Goal: Information Seeking & Learning: Understand process/instructions

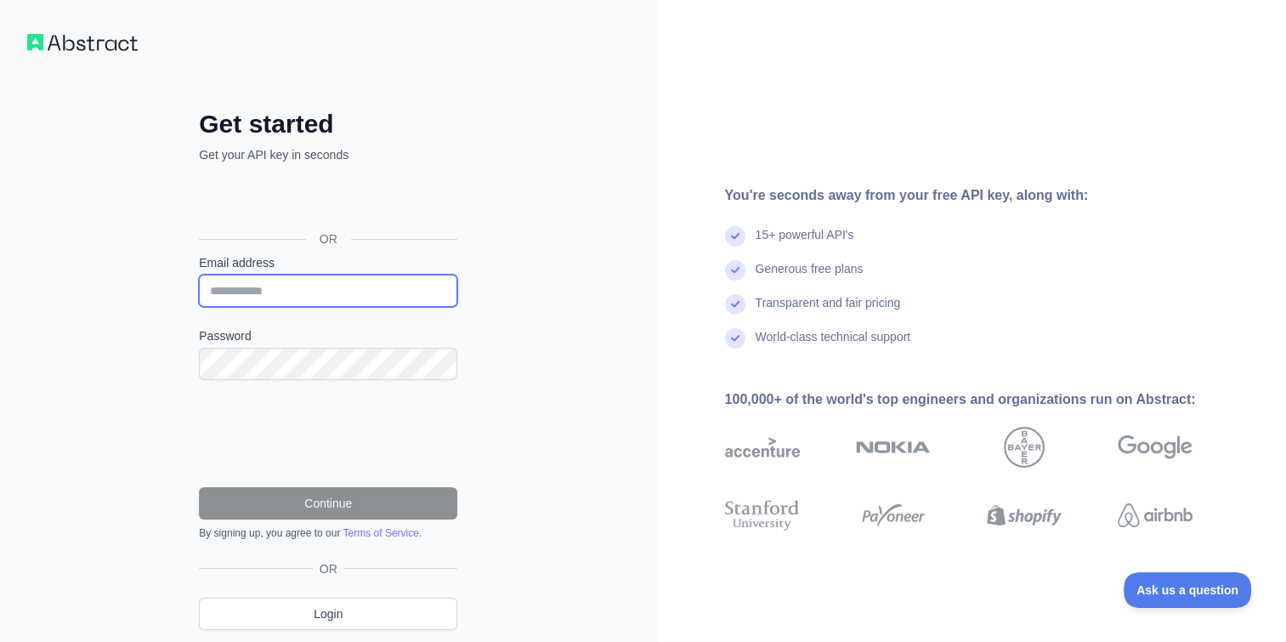
click at [313, 280] on input "Email address" at bounding box center [328, 291] width 258 height 32
type input "**********"
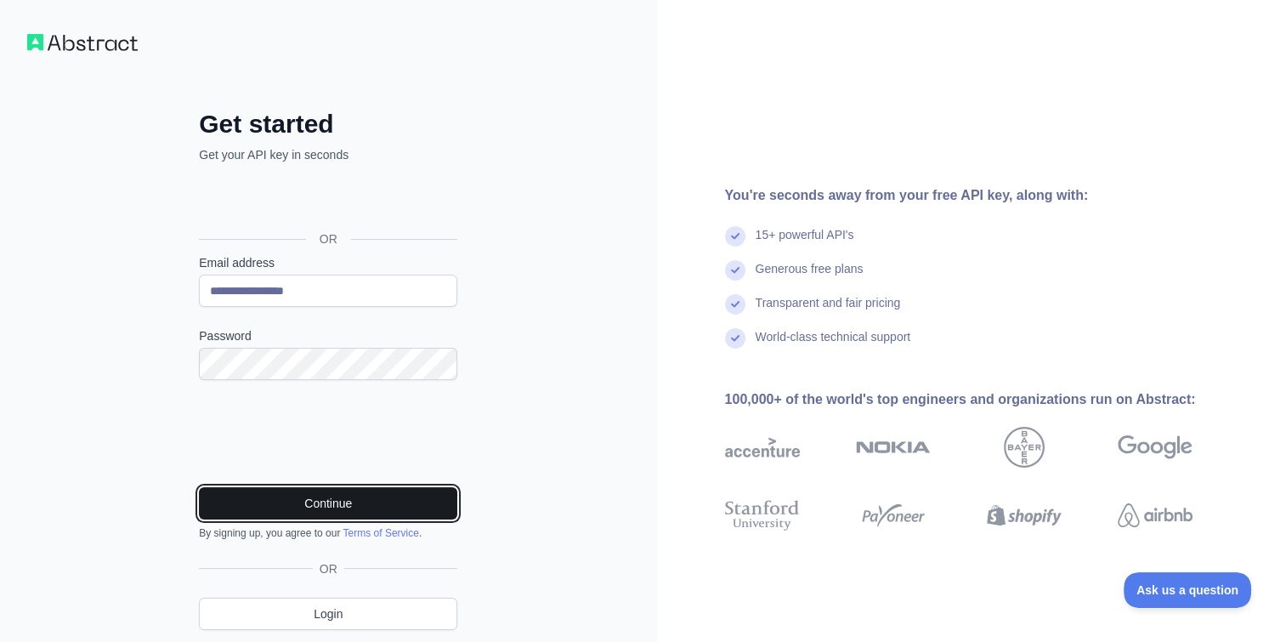
click at [320, 496] on button "Continue" at bounding box center [328, 503] width 258 height 32
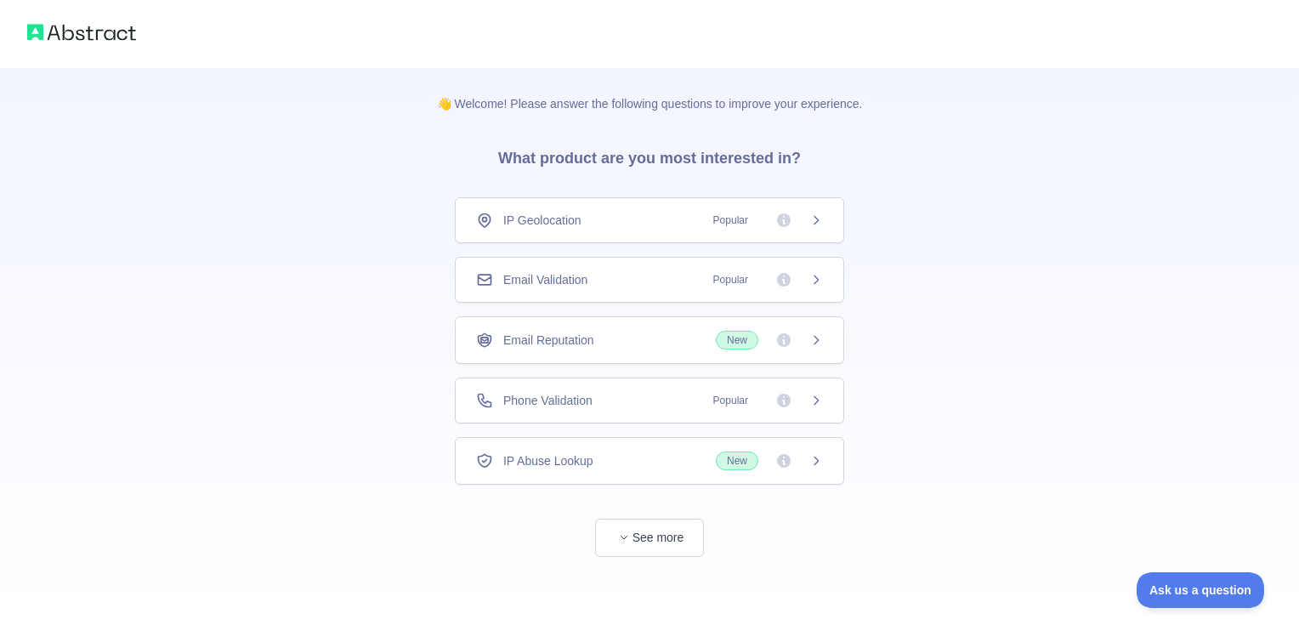
click at [649, 219] on div "IP Geolocation Popular" at bounding box center [649, 220] width 347 height 17
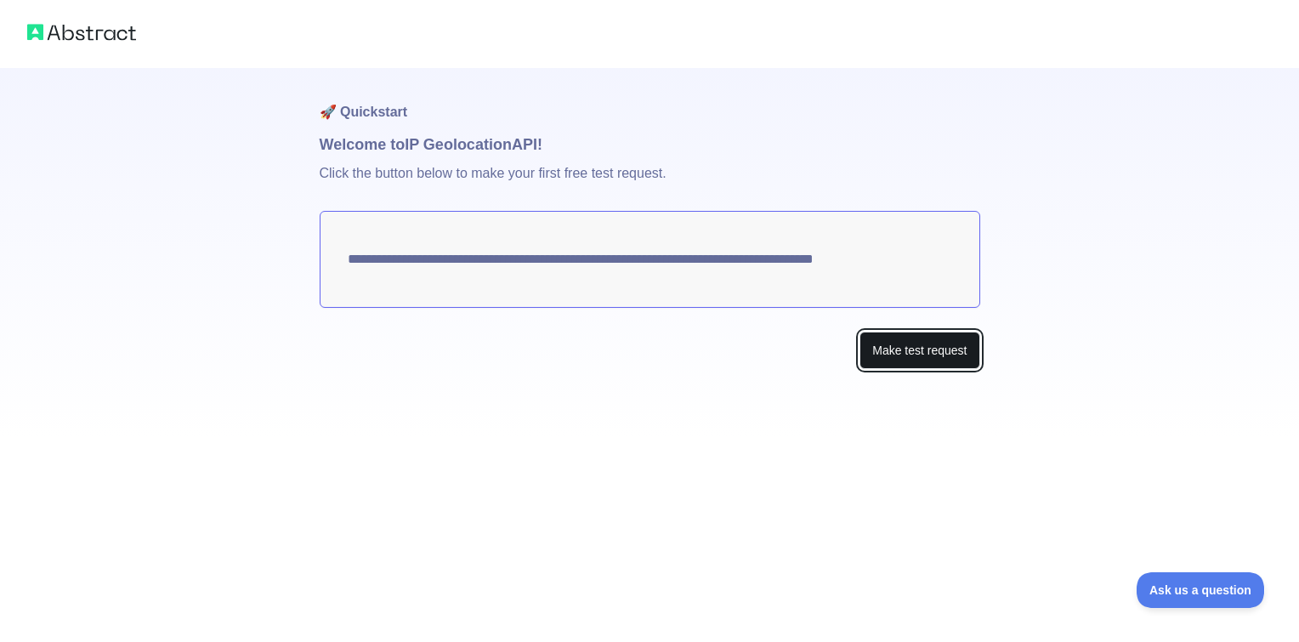
click at [919, 347] on button "Make test request" at bounding box center [919, 350] width 120 height 38
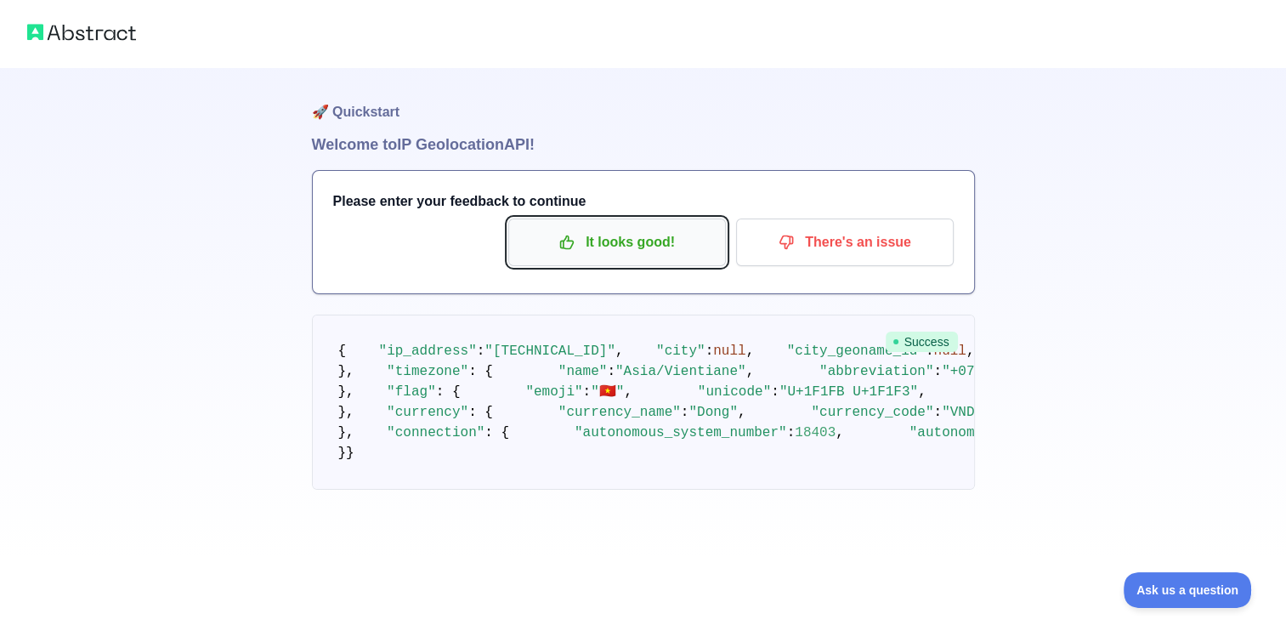
click at [600, 241] on p "It looks good!" at bounding box center [617, 242] width 192 height 29
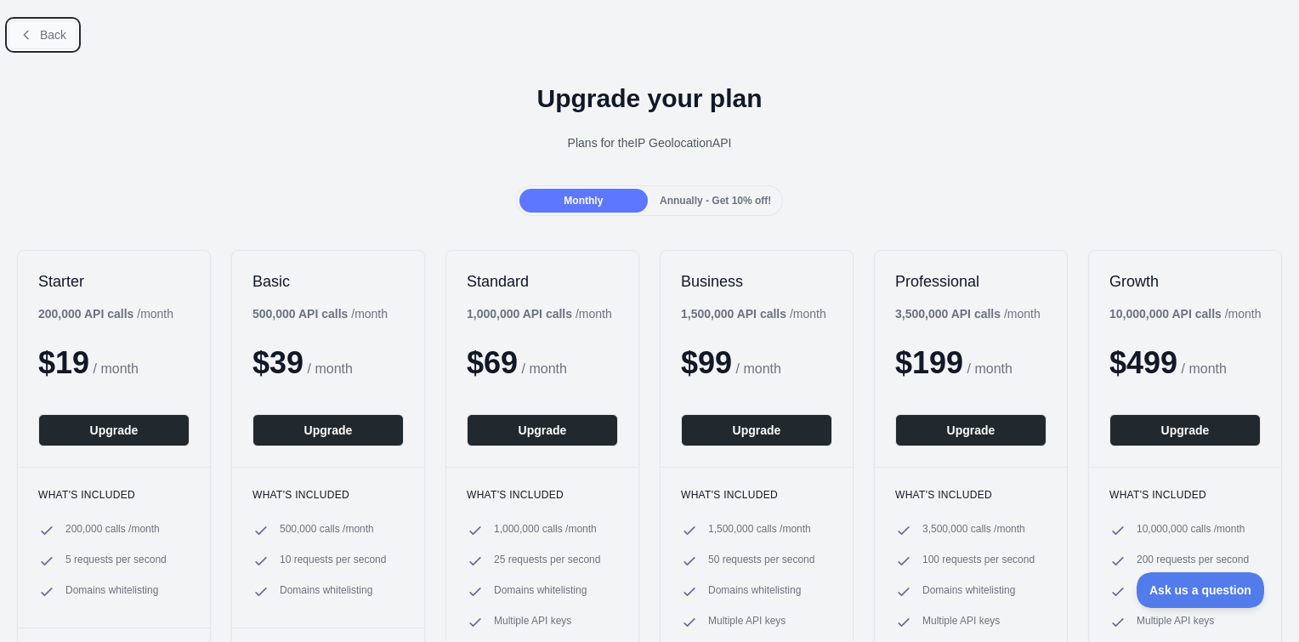
click at [44, 42] on button "Back" at bounding box center [42, 34] width 69 height 29
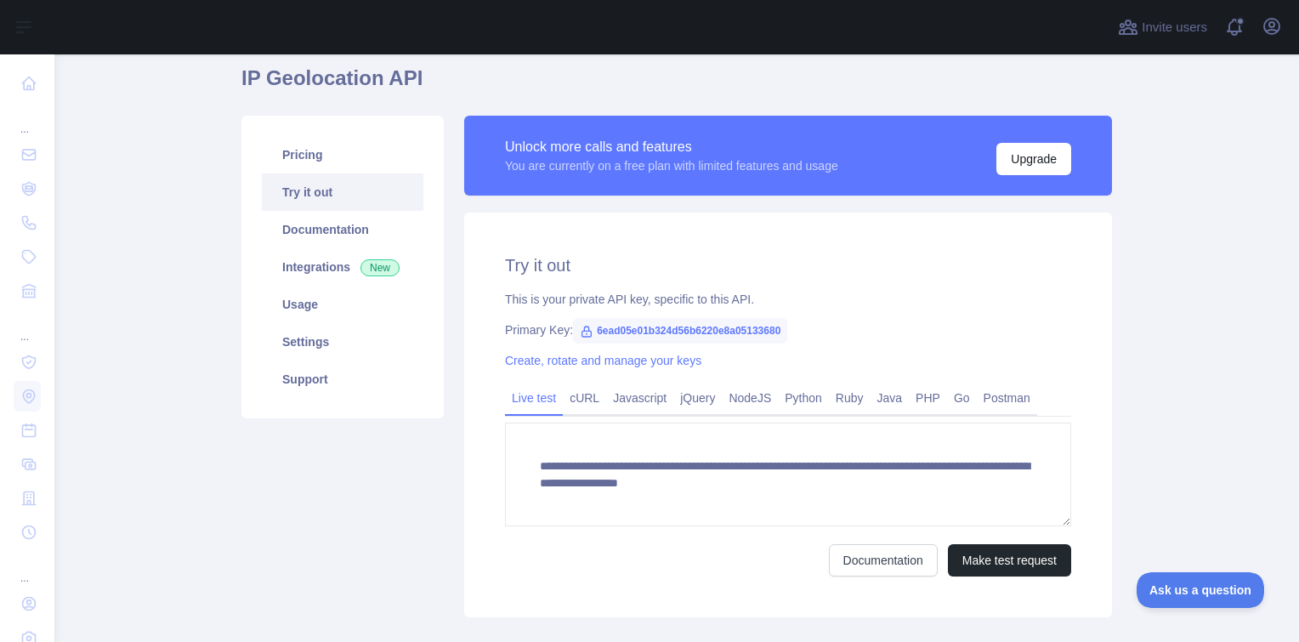
scroll to position [164, 0]
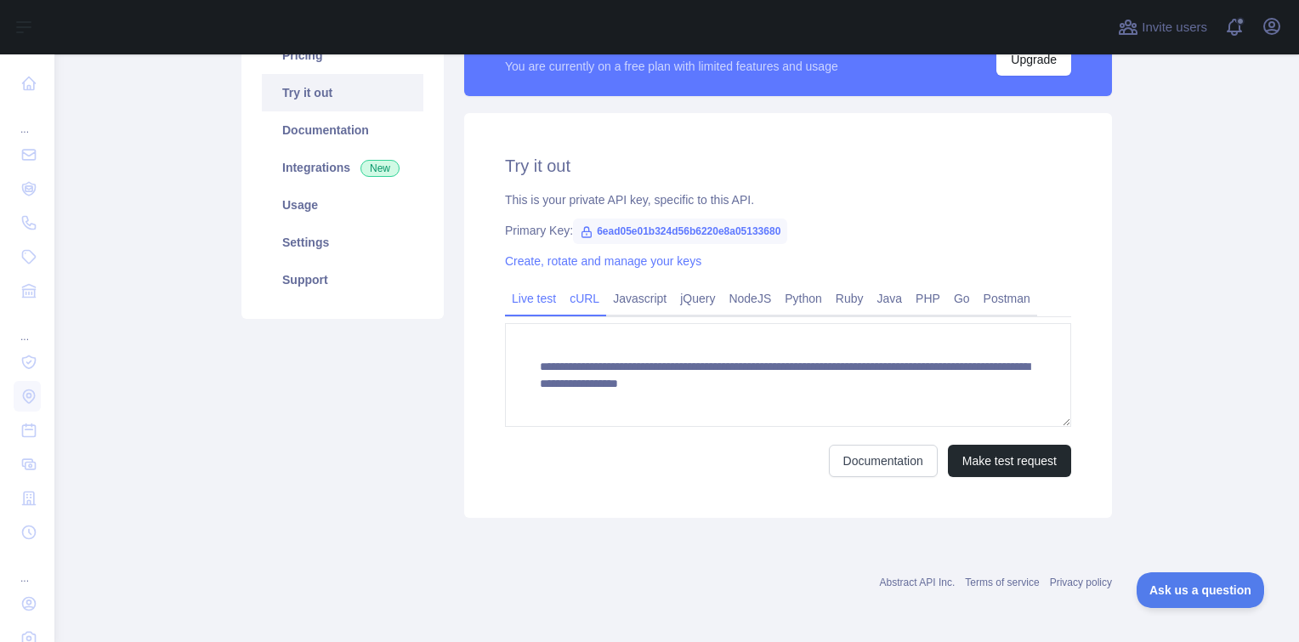
click at [575, 299] on link "cURL" at bounding box center [584, 298] width 43 height 27
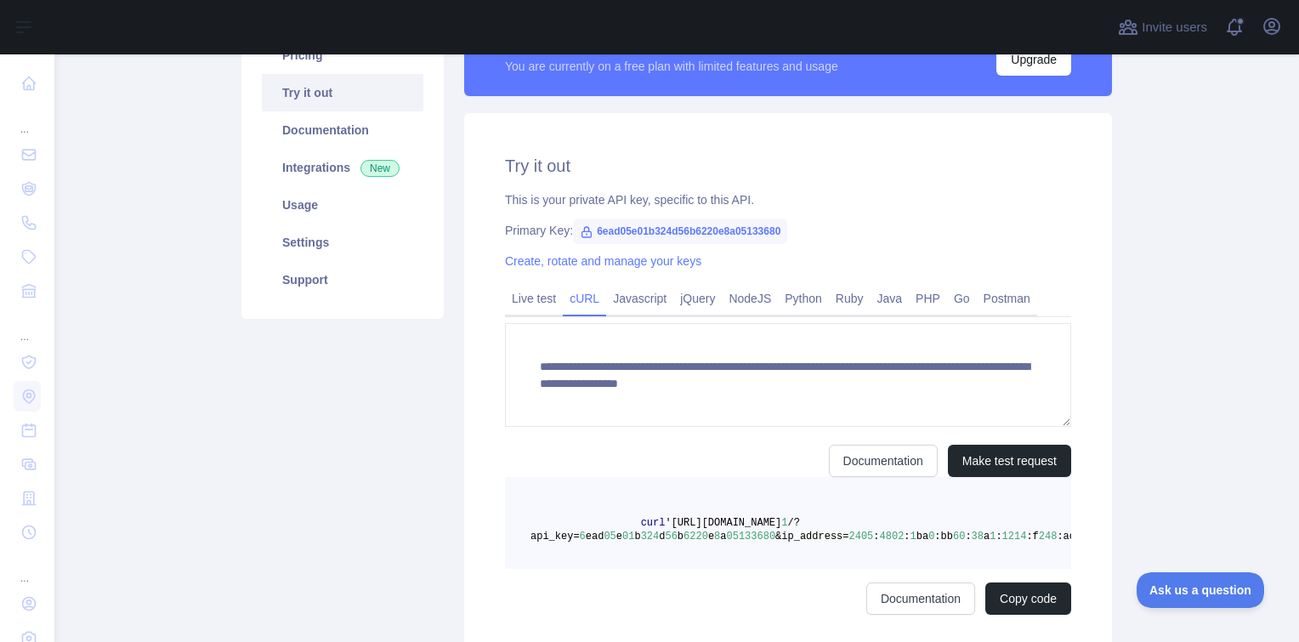
scroll to position [162, 0]
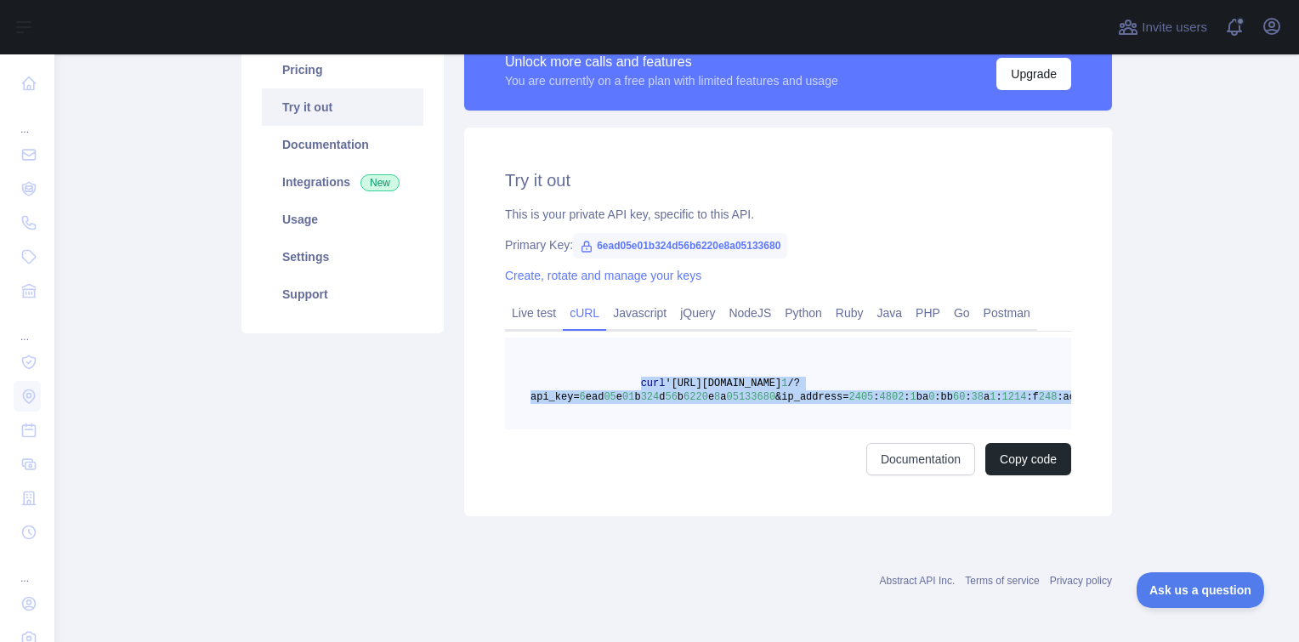
drag, startPoint x: 1041, startPoint y: 382, endPoint x: 623, endPoint y: 376, distance: 418.2
click at [623, 376] on pre "curl 'https://ipgeolocation.abstractapi.com/v 1 /?api_key= 6 ead 05 e 01 b 324 …" at bounding box center [788, 383] width 566 height 92
copy span "curl 'https://ipgeolocation.abstractapi.com/v 1 /?api_key= 6 ead 05 e 01 b 324 …"
click at [1006, 461] on button "Copy code" at bounding box center [1028, 459] width 86 height 32
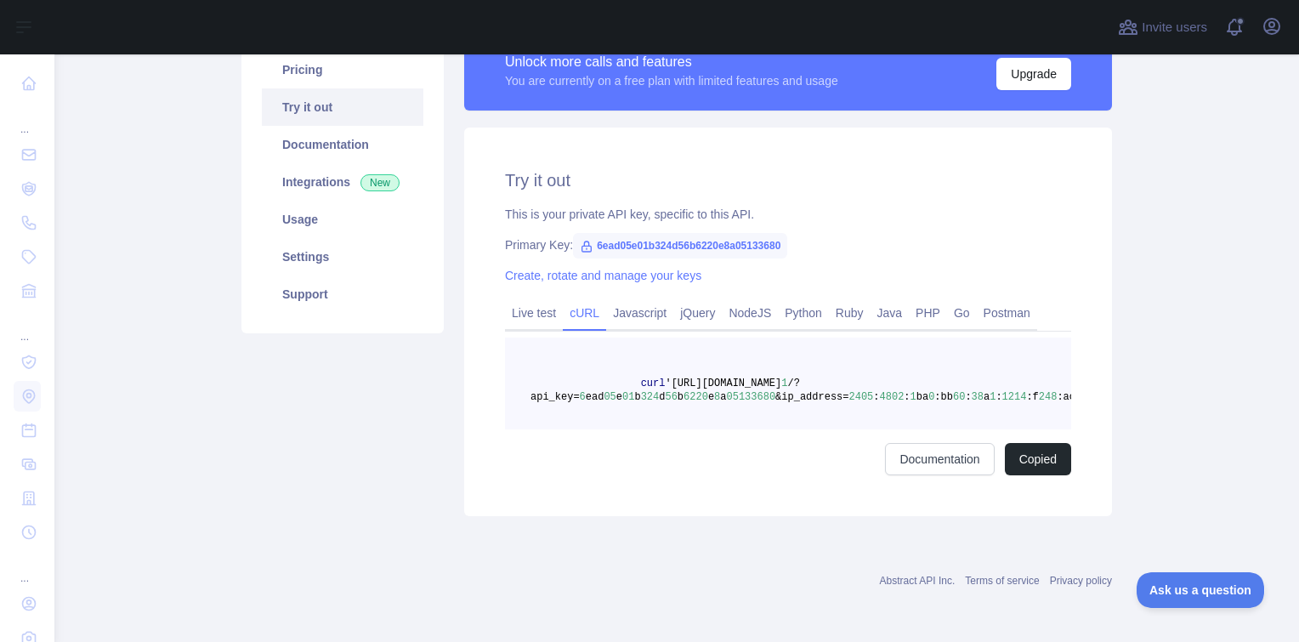
click at [595, 377] on span at bounding box center [585, 383] width 110 height 12
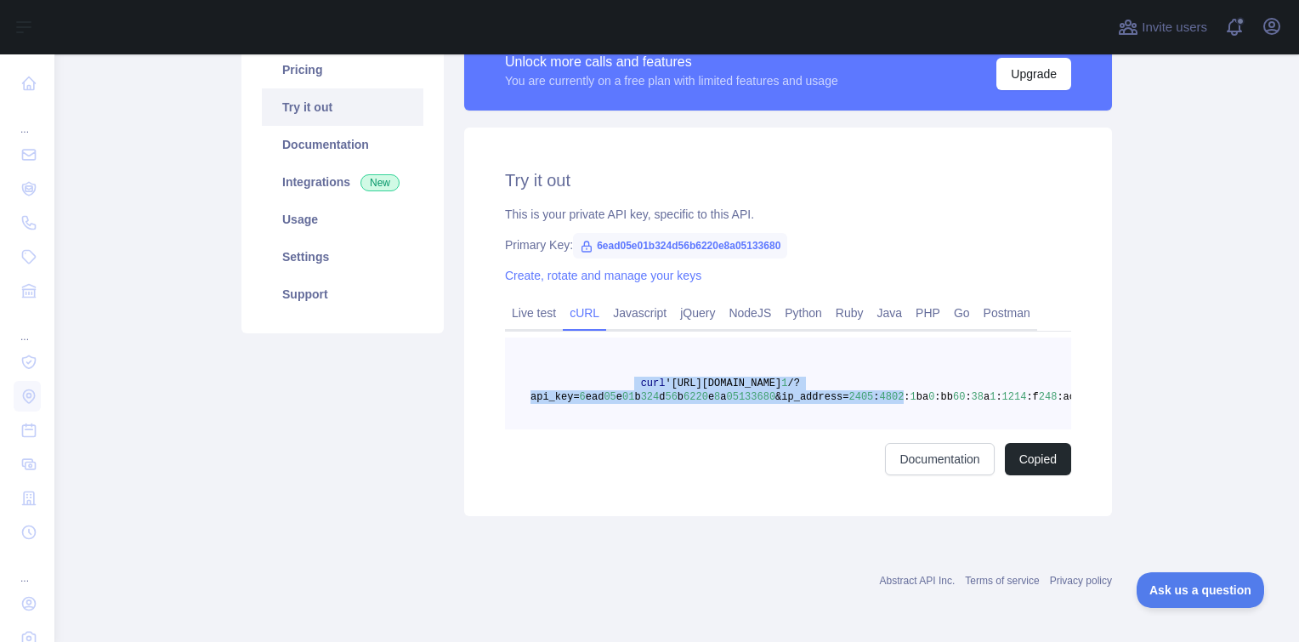
drag, startPoint x: 620, startPoint y: 369, endPoint x: 866, endPoint y: 381, distance: 245.9
click at [866, 381] on span "curl 'https://ipgeolocation.abstractapi.com/v 1 /?api_key= 6 ead 05 e 01 b 324 …" at bounding box center [812, 389] width 564 height 25
drag, startPoint x: 866, startPoint y: 381, endPoint x: 890, endPoint y: 389, distance: 25.3
click at [904, 391] on span ":" at bounding box center [907, 397] width 6 height 12
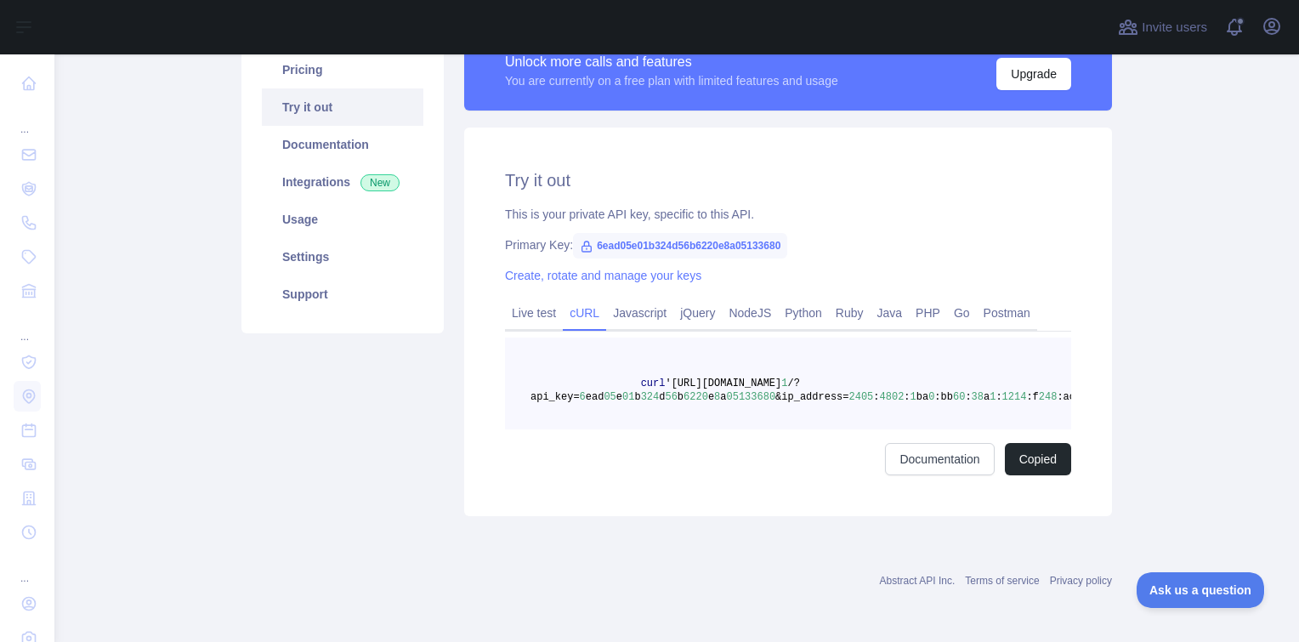
click at [1043, 384] on pre "curl 'https://ipgeolocation.abstractapi.com/v 1 /?api_key= 6 ead 05 e 01 b 324 …" at bounding box center [788, 383] width 566 height 92
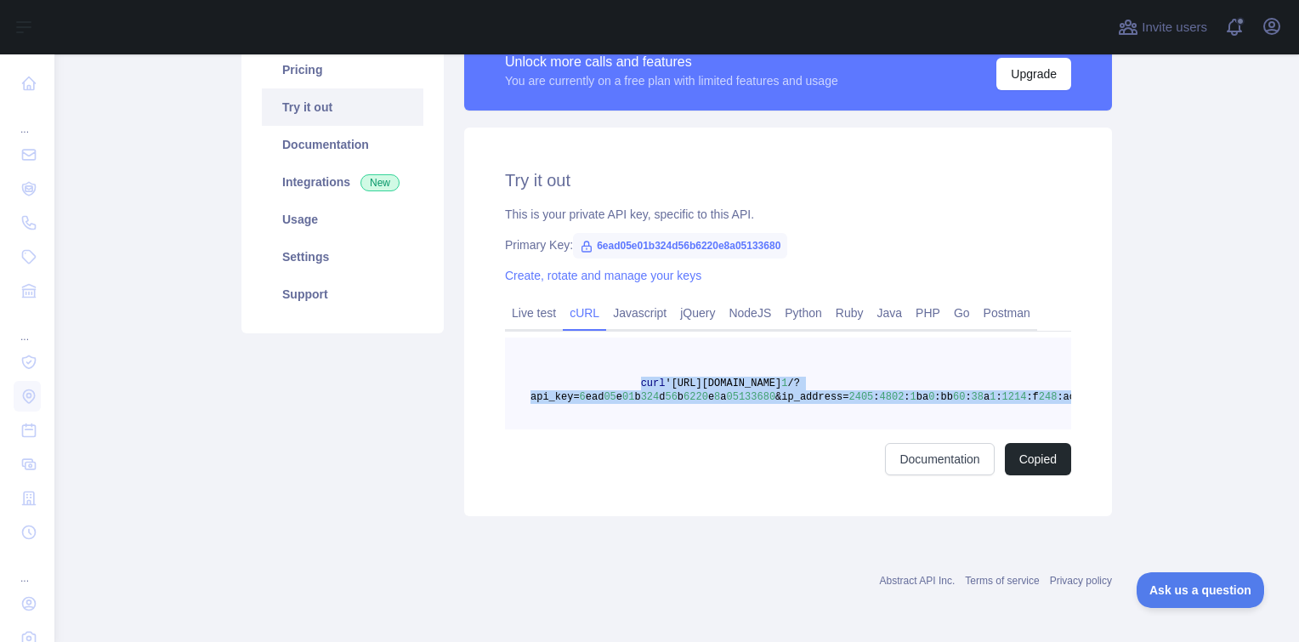
drag, startPoint x: 1042, startPoint y: 382, endPoint x: 626, endPoint y: 371, distance: 415.8
click at [626, 371] on pre "curl 'https://ipgeolocation.abstractapi.com/v 1 /?api_key= 6 ead 05 e 01 b 324 …" at bounding box center [788, 383] width 566 height 92
copy span "curl 'https://ipgeolocation.abstractapi.com/v 1 /?api_key= 6 ead 05 e 01 b 324 …"
click at [534, 300] on link "Live test" at bounding box center [534, 312] width 58 height 27
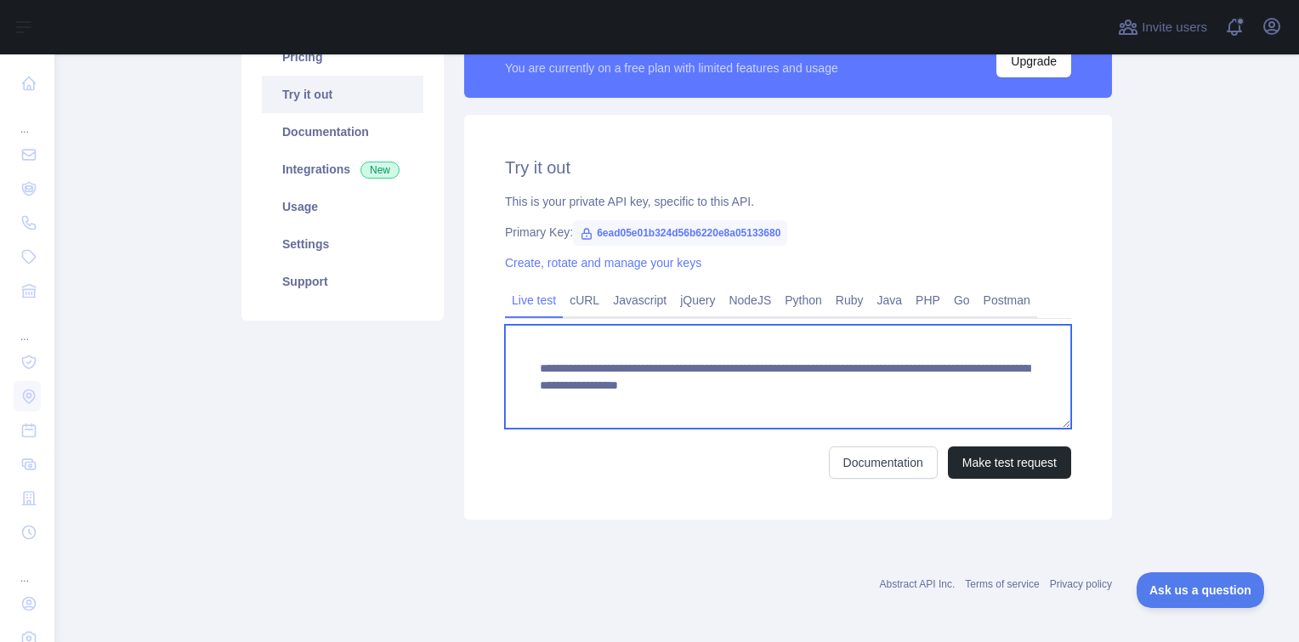
drag, startPoint x: 859, startPoint y: 388, endPoint x: 870, endPoint y: 402, distance: 18.2
click at [870, 402] on textarea "**********" at bounding box center [788, 377] width 566 height 104
paste textarea
type textarea "**********"
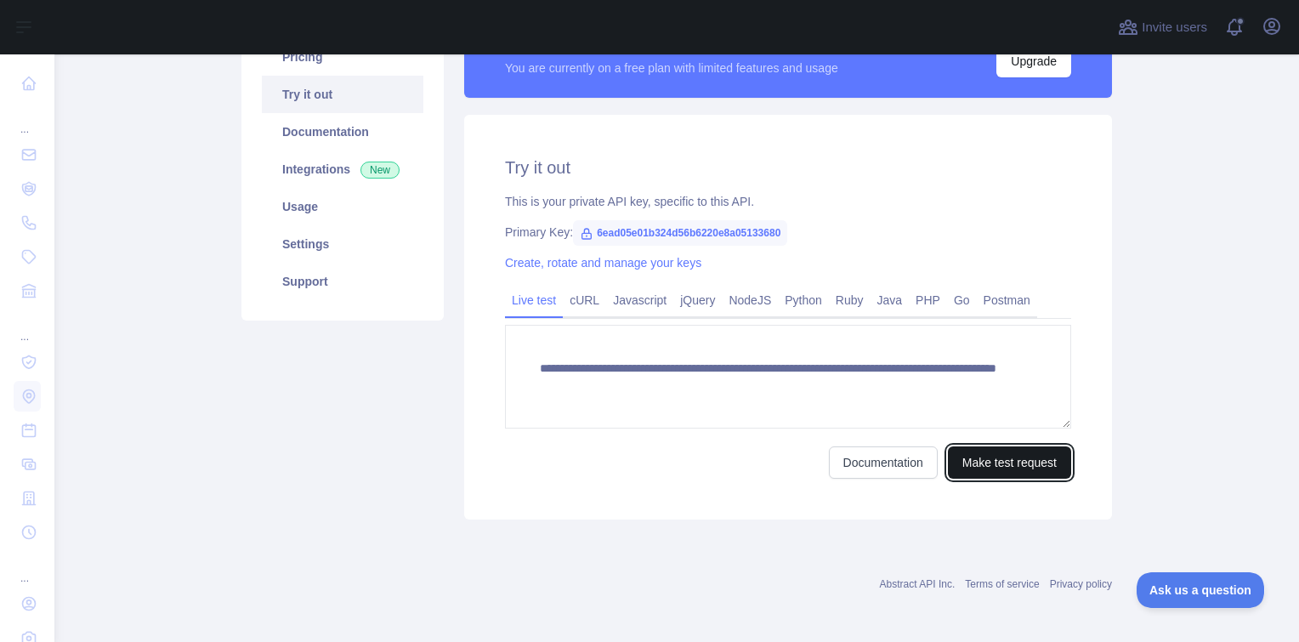
click at [994, 463] on button "Make test request" at bounding box center [1009, 462] width 123 height 32
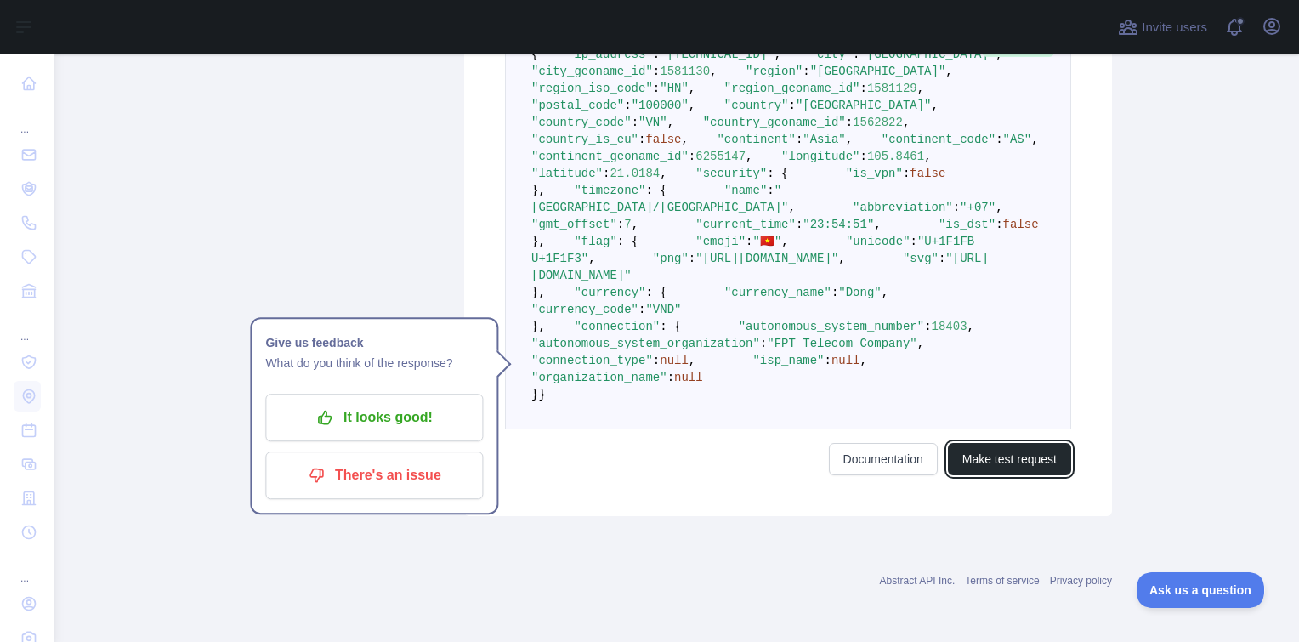
scroll to position [842, 0]
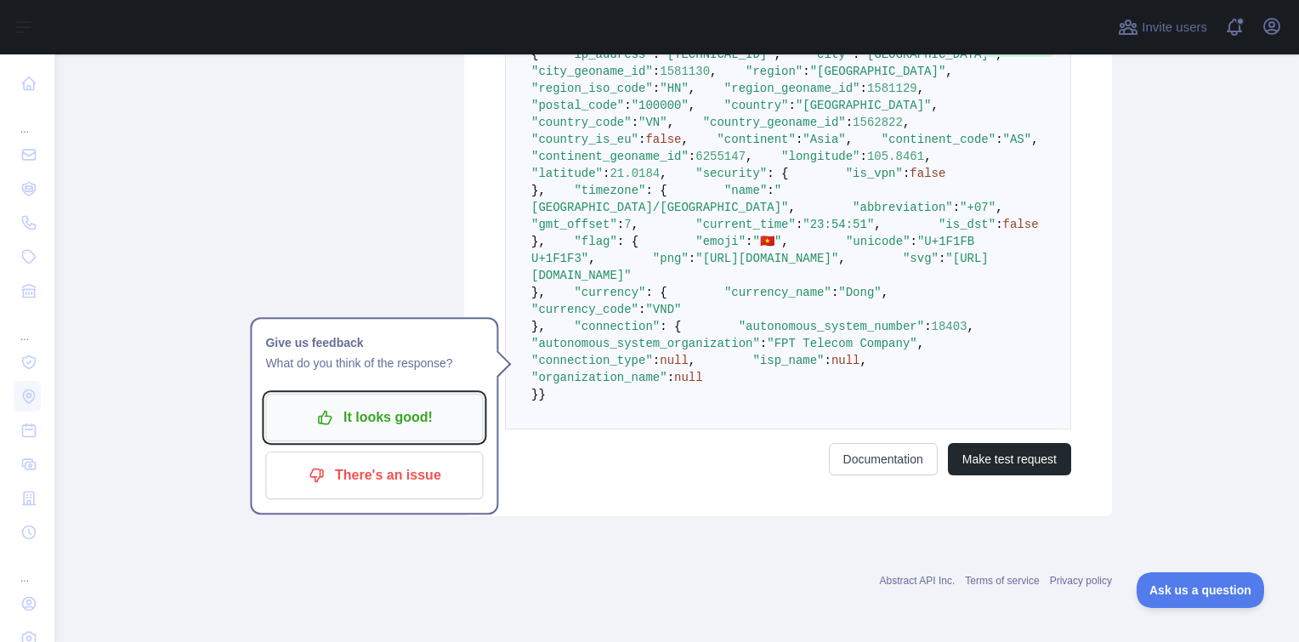
click at [398, 403] on p "It looks good!" at bounding box center [374, 417] width 192 height 29
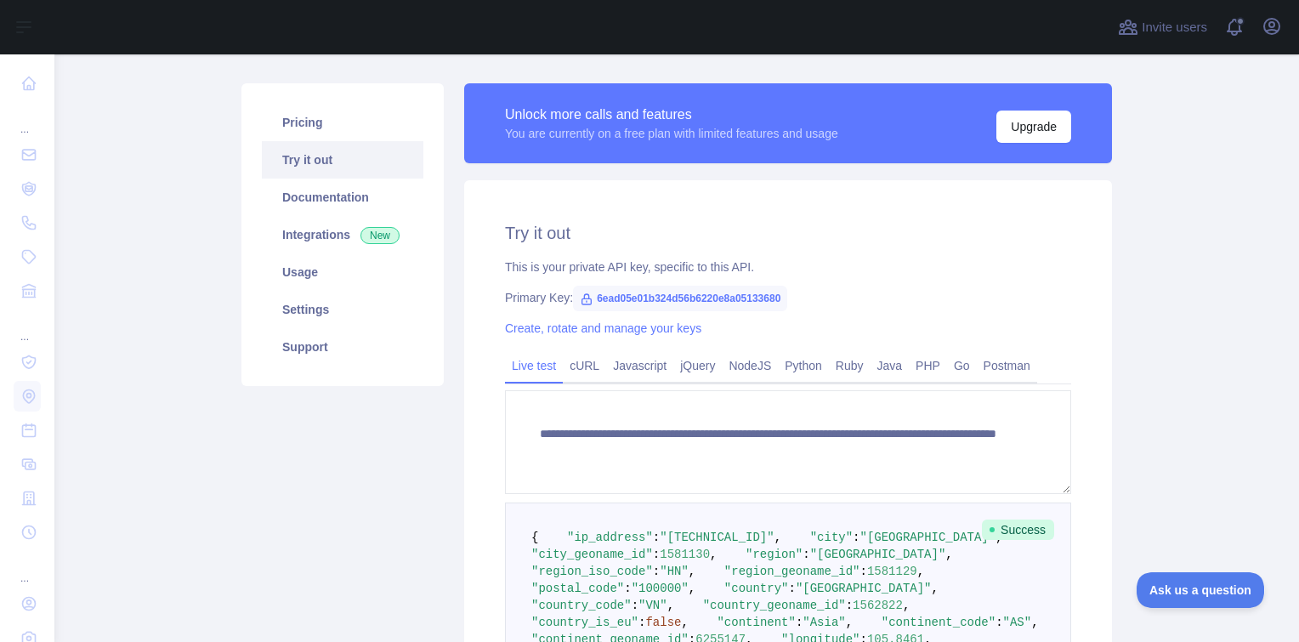
scroll to position [0, 0]
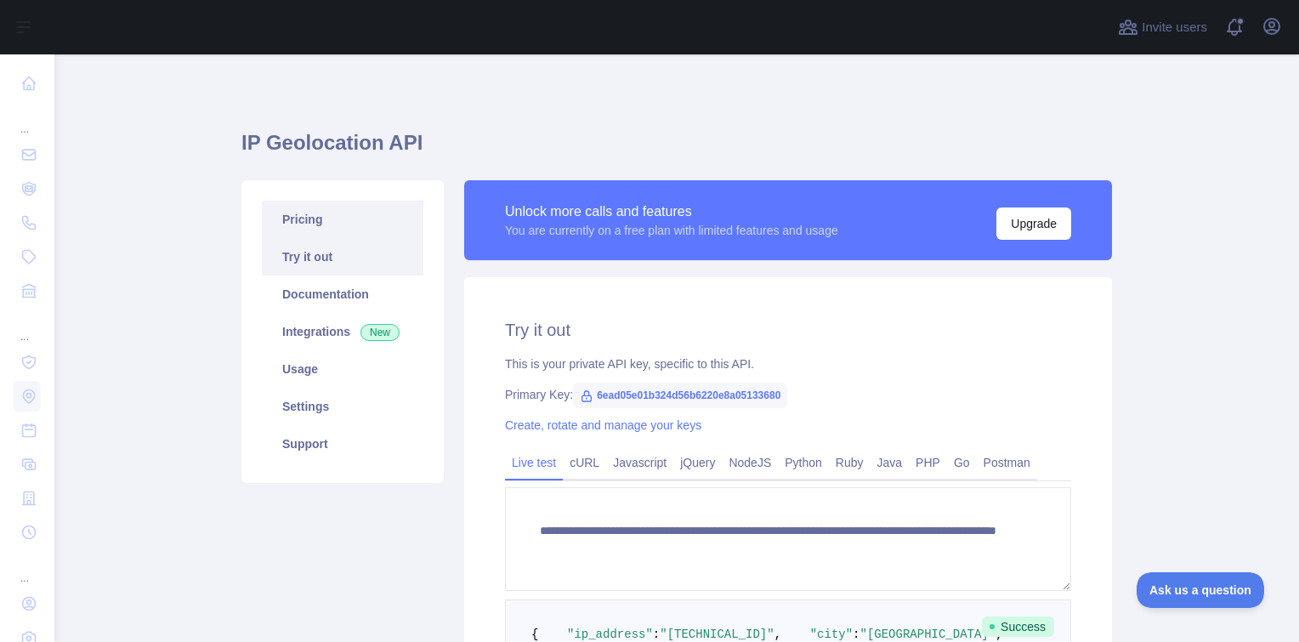
click at [309, 216] on link "Pricing" at bounding box center [342, 219] width 161 height 37
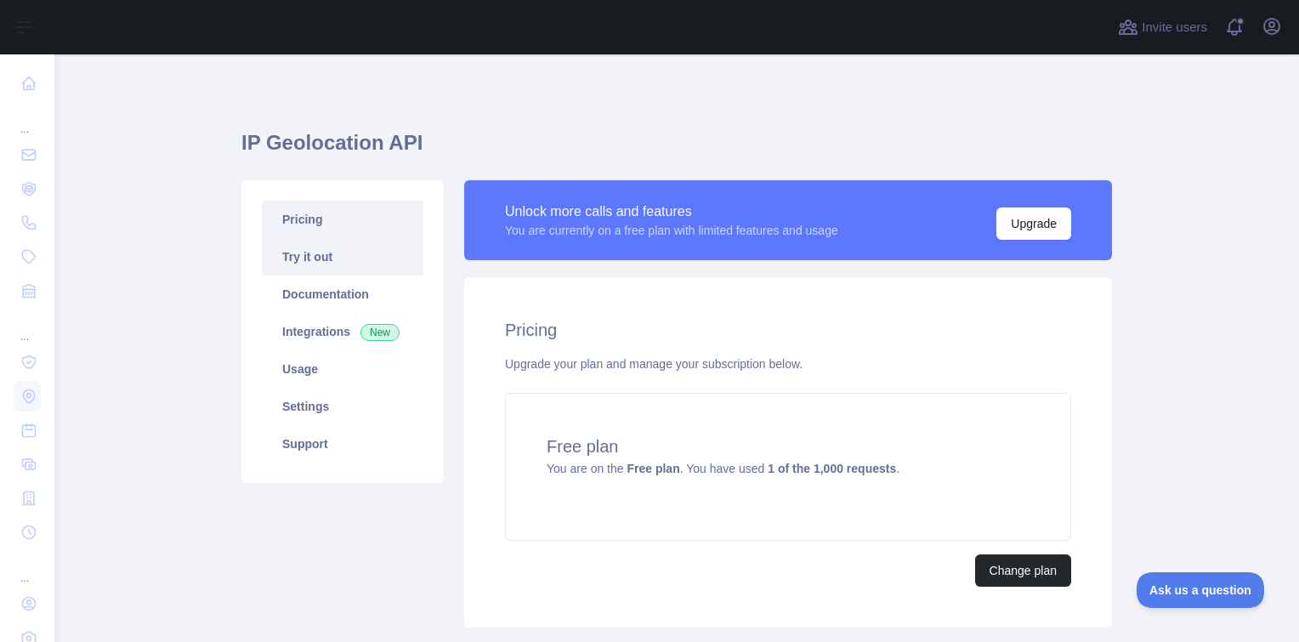
click at [331, 268] on link "Try it out" at bounding box center [342, 256] width 161 height 37
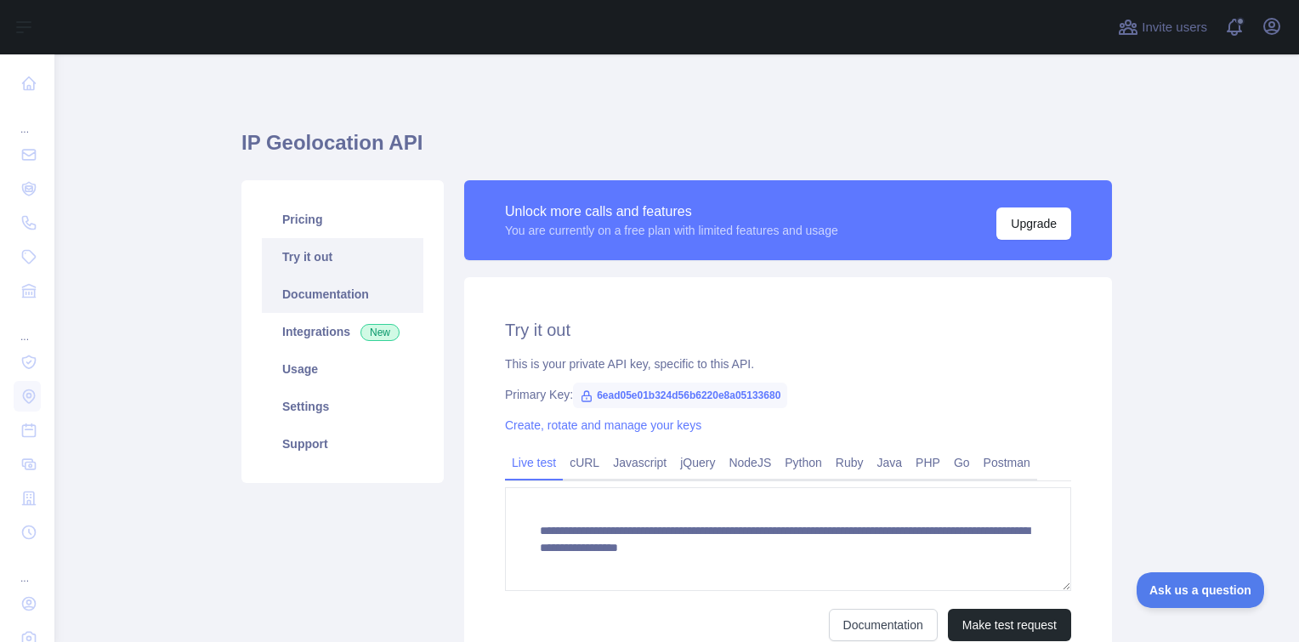
click at [337, 295] on link "Documentation" at bounding box center [342, 293] width 161 height 37
click at [321, 324] on link "Integrations New" at bounding box center [342, 331] width 161 height 37
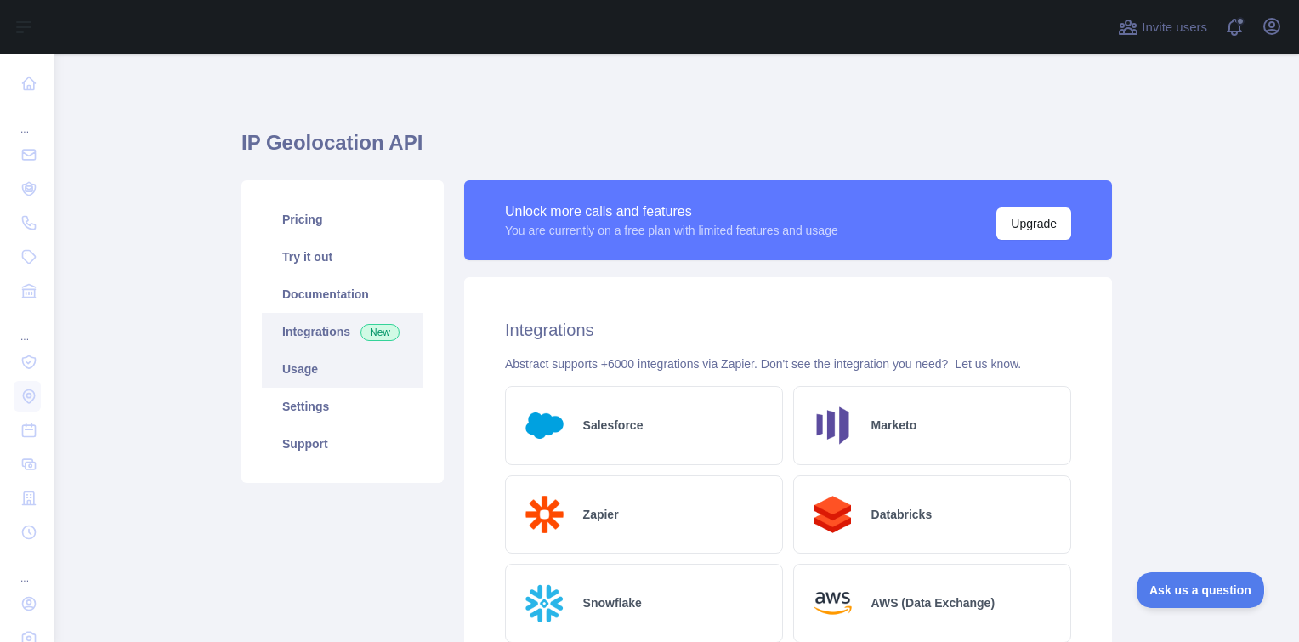
click at [344, 373] on link "Usage" at bounding box center [342, 368] width 161 height 37
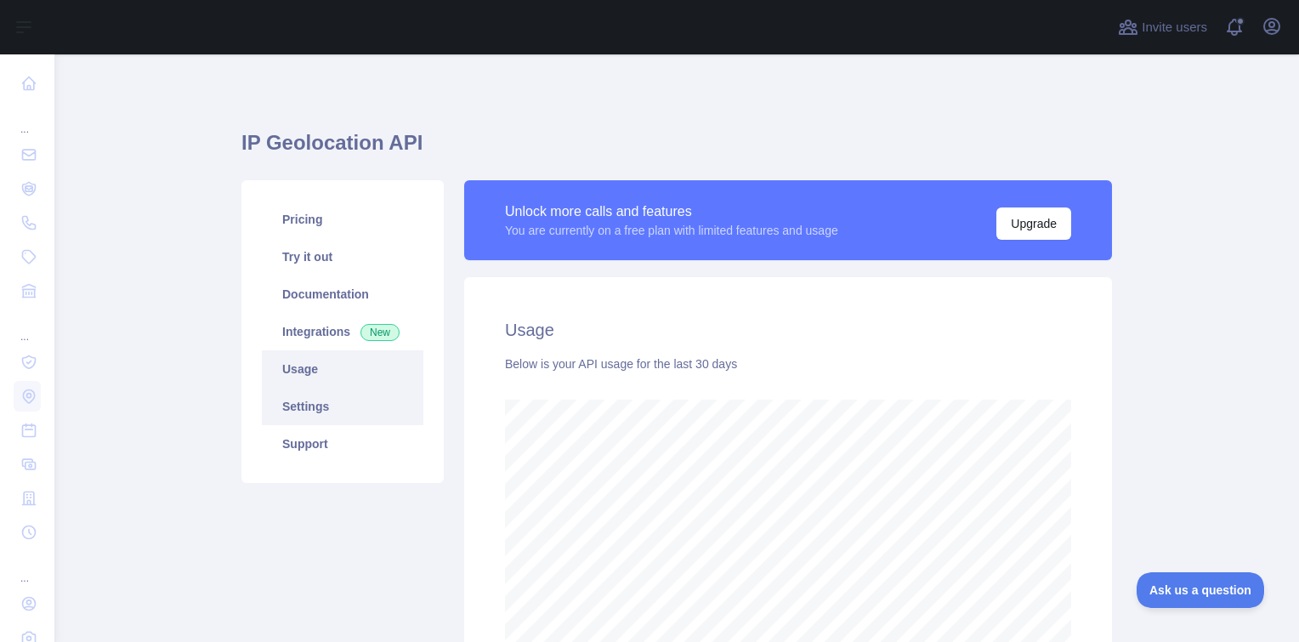
scroll to position [587, 1231]
click at [316, 407] on link "Settings" at bounding box center [342, 406] width 161 height 37
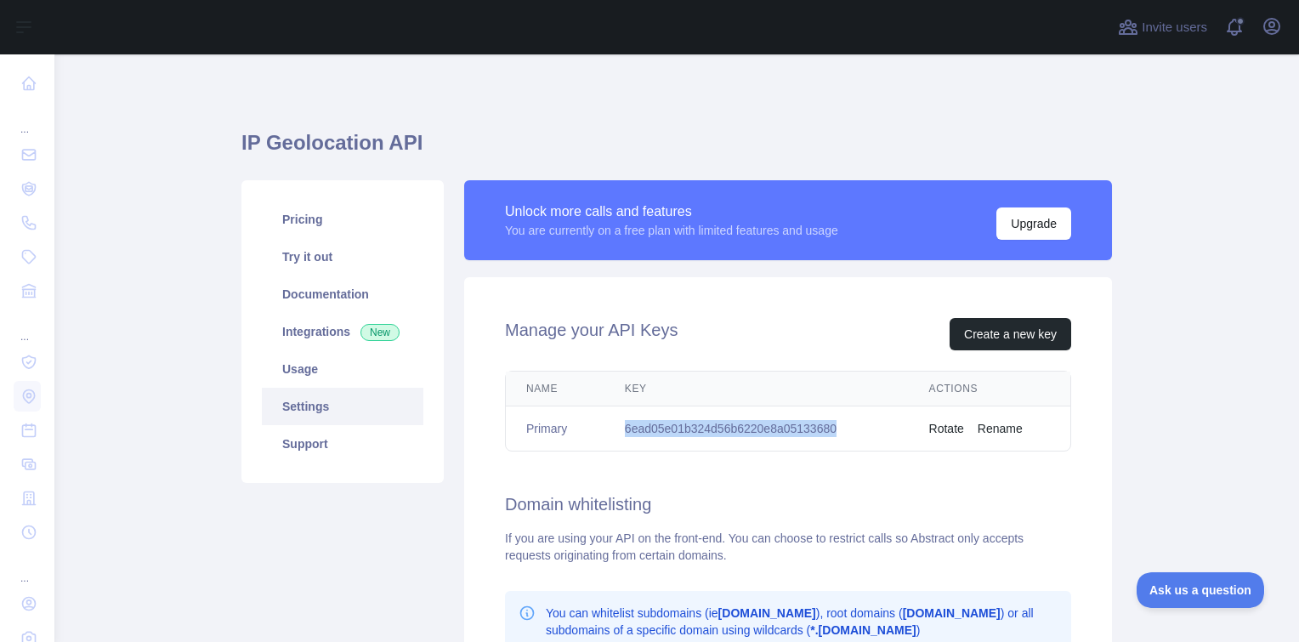
drag, startPoint x: 847, startPoint y: 425, endPoint x: 616, endPoint y: 432, distance: 231.3
click at [616, 432] on td "6ead05e01b324d56b6220e8a05133680" at bounding box center [756, 428] width 304 height 45
copy td "6ead05e01b324d56b6220e8a05133680"
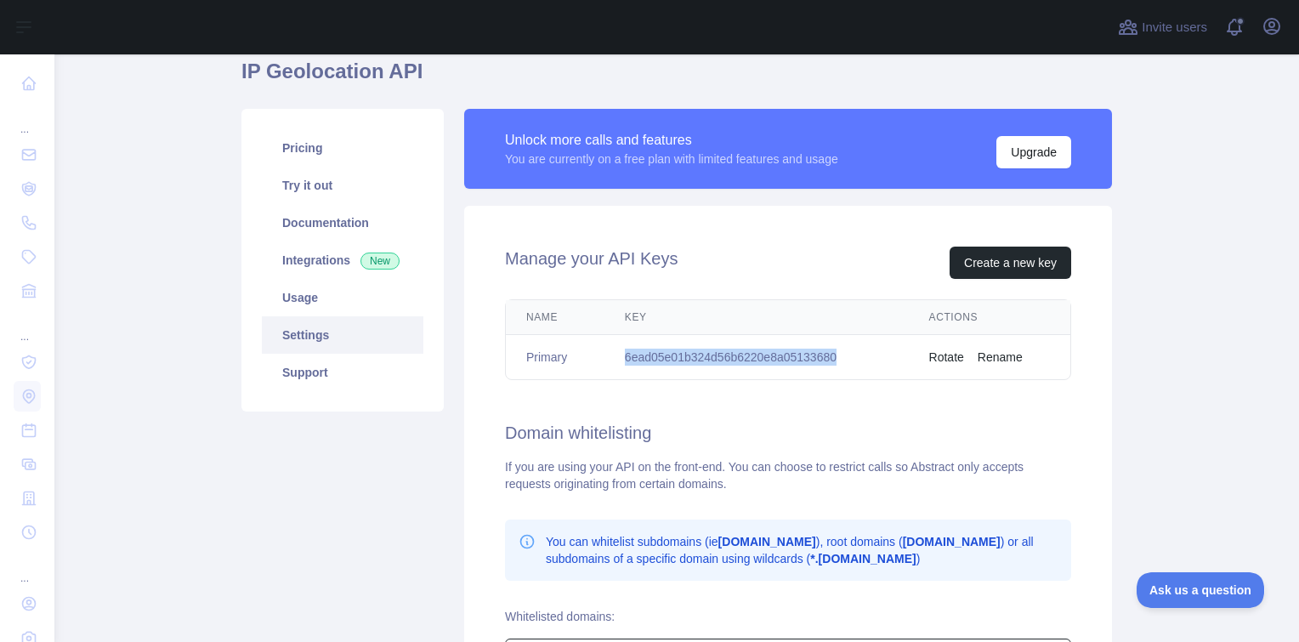
scroll to position [255, 0]
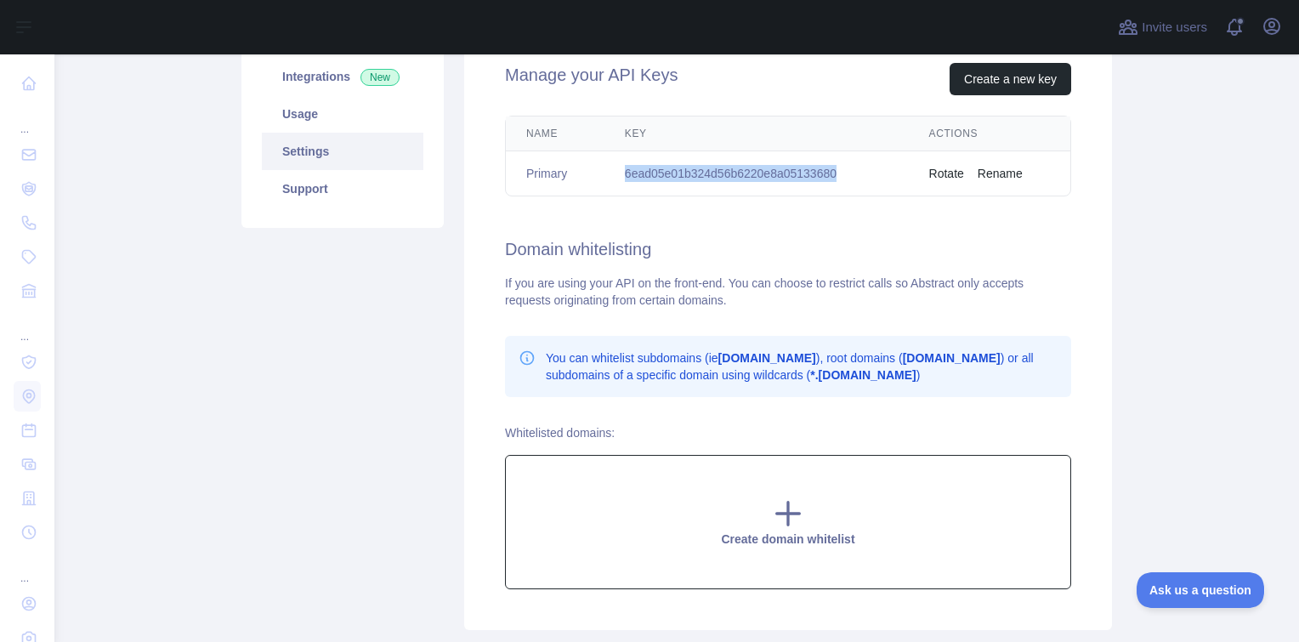
copy td "6ead05e01b324d56b6220e8a05133680"
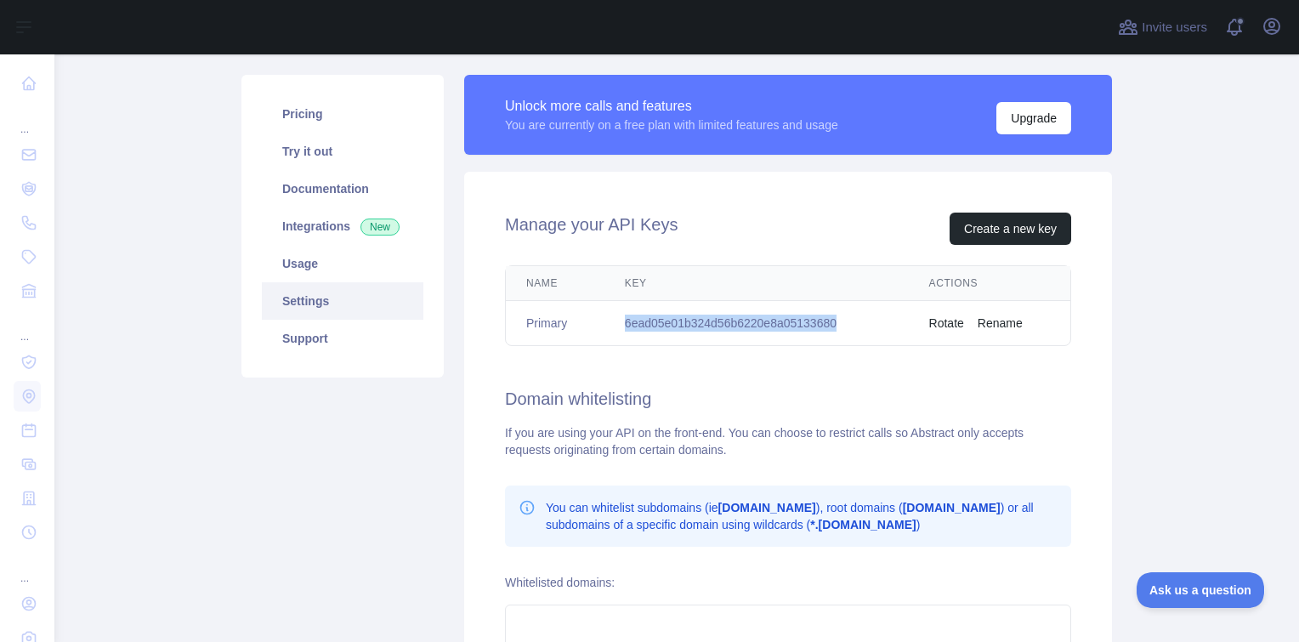
scroll to position [85, 0]
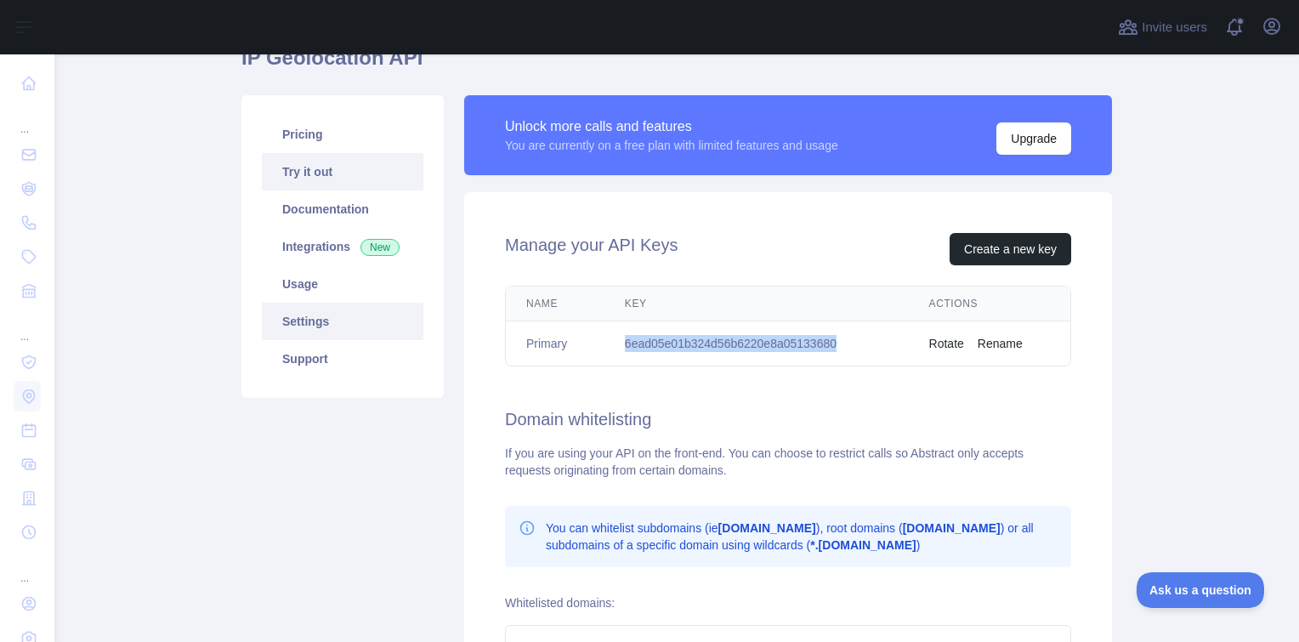
click at [333, 177] on link "Try it out" at bounding box center [342, 171] width 161 height 37
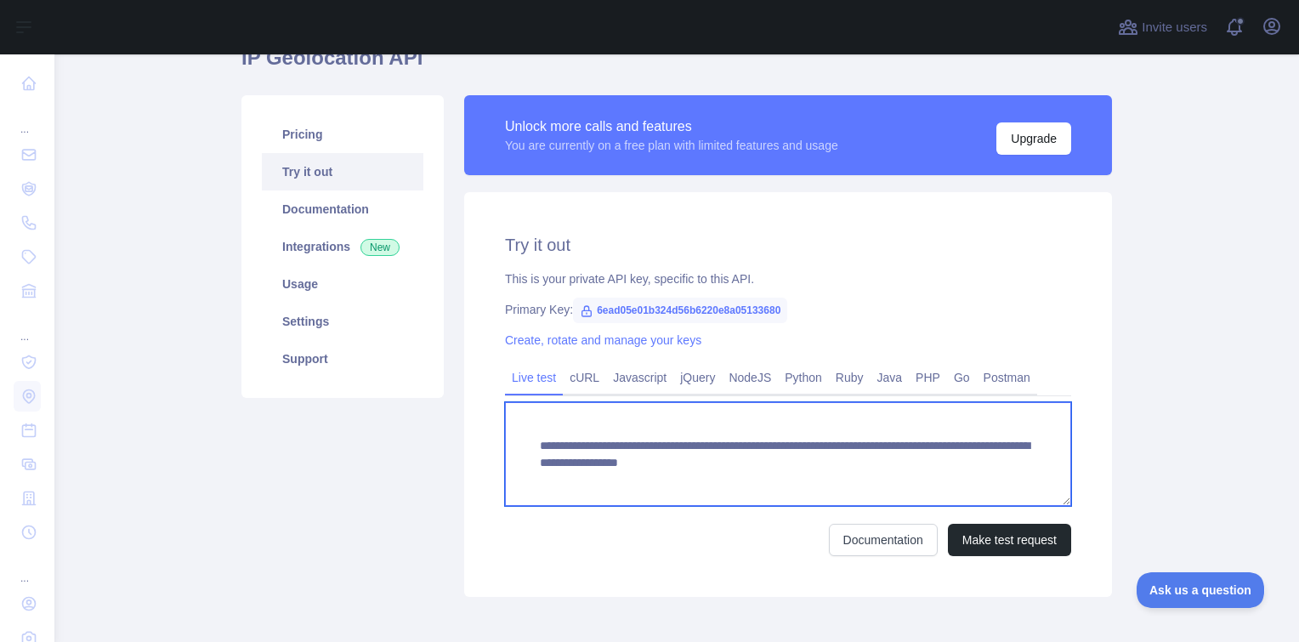
click at [678, 467] on textarea "**********" at bounding box center [788, 454] width 566 height 104
drag, startPoint x: 861, startPoint y: 463, endPoint x: 890, endPoint y: 479, distance: 33.1
click at [890, 479] on textarea "**********" at bounding box center [788, 454] width 566 height 104
paste textarea "**"
click at [867, 460] on textarea "**********" at bounding box center [788, 454] width 566 height 104
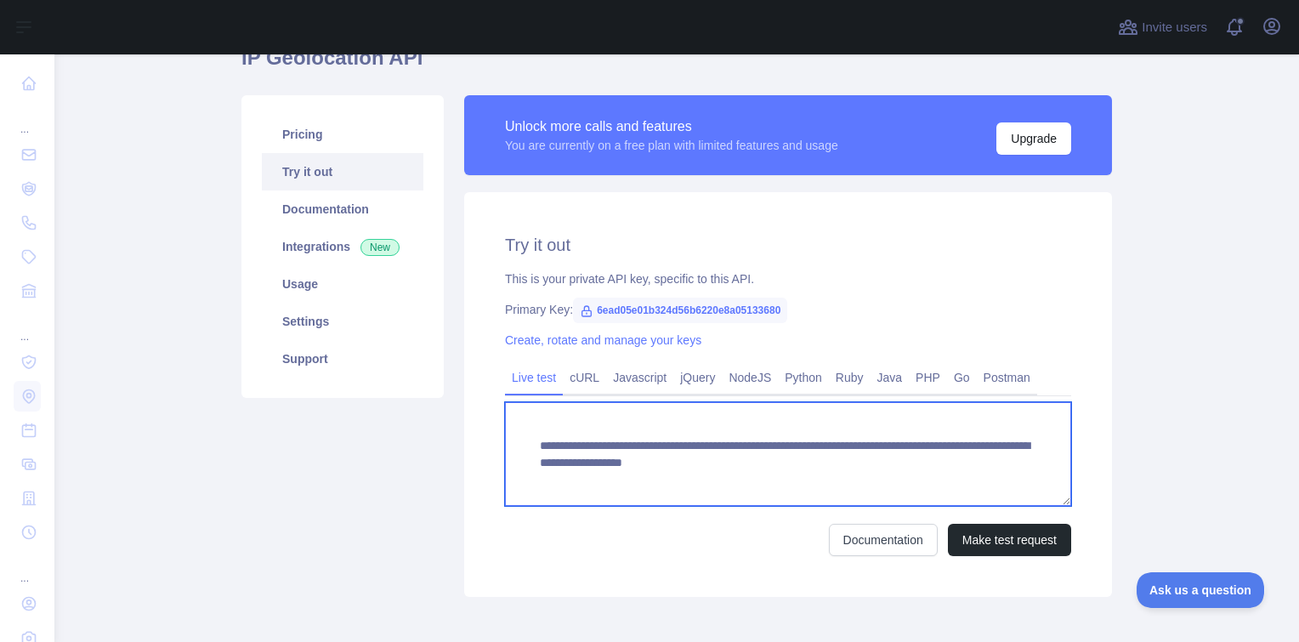
type textarea "**********"
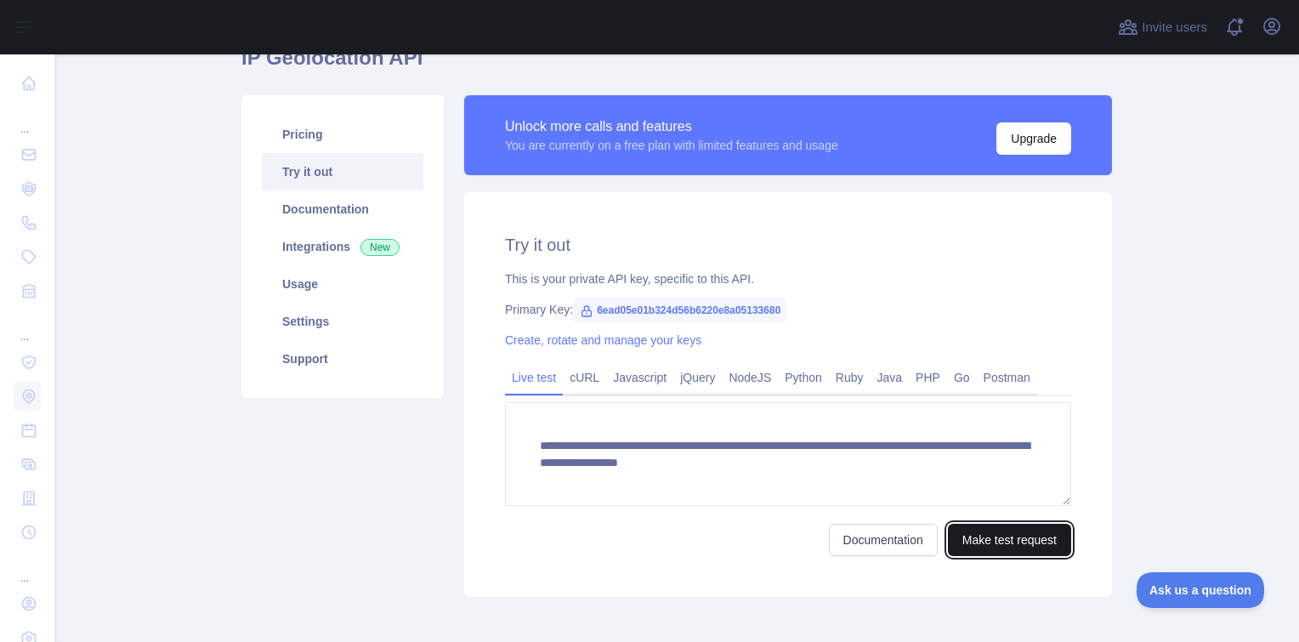
click at [986, 537] on button "Make test request" at bounding box center [1009, 540] width 123 height 32
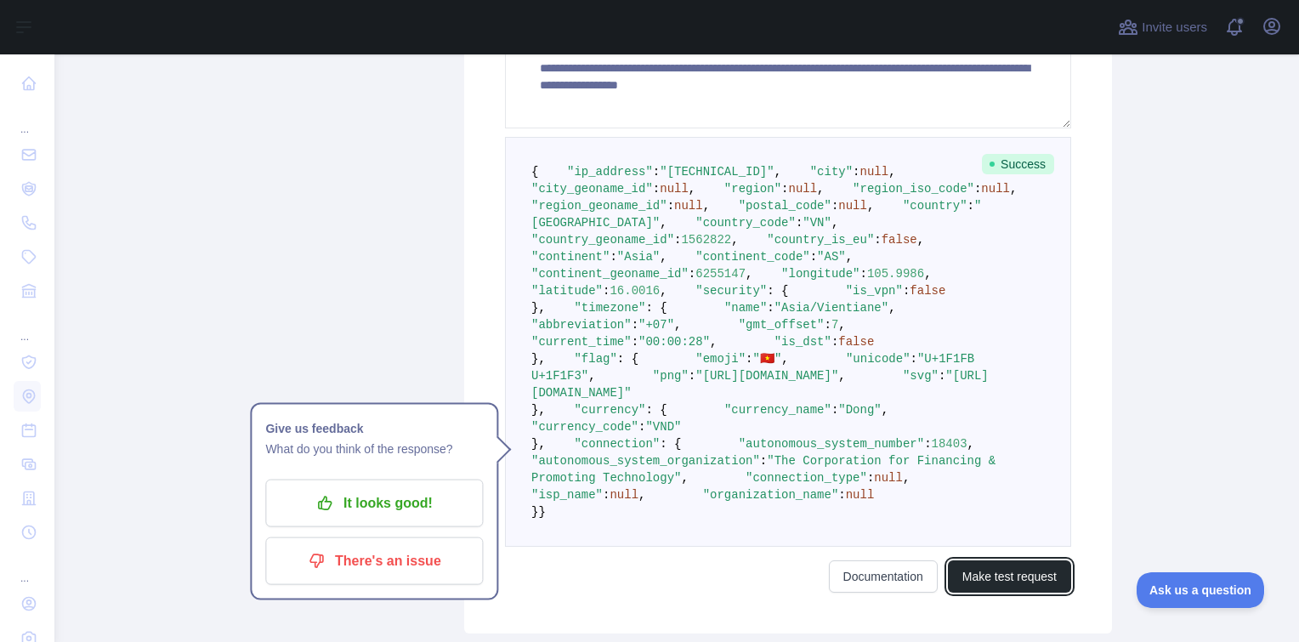
scroll to position [425, 0]
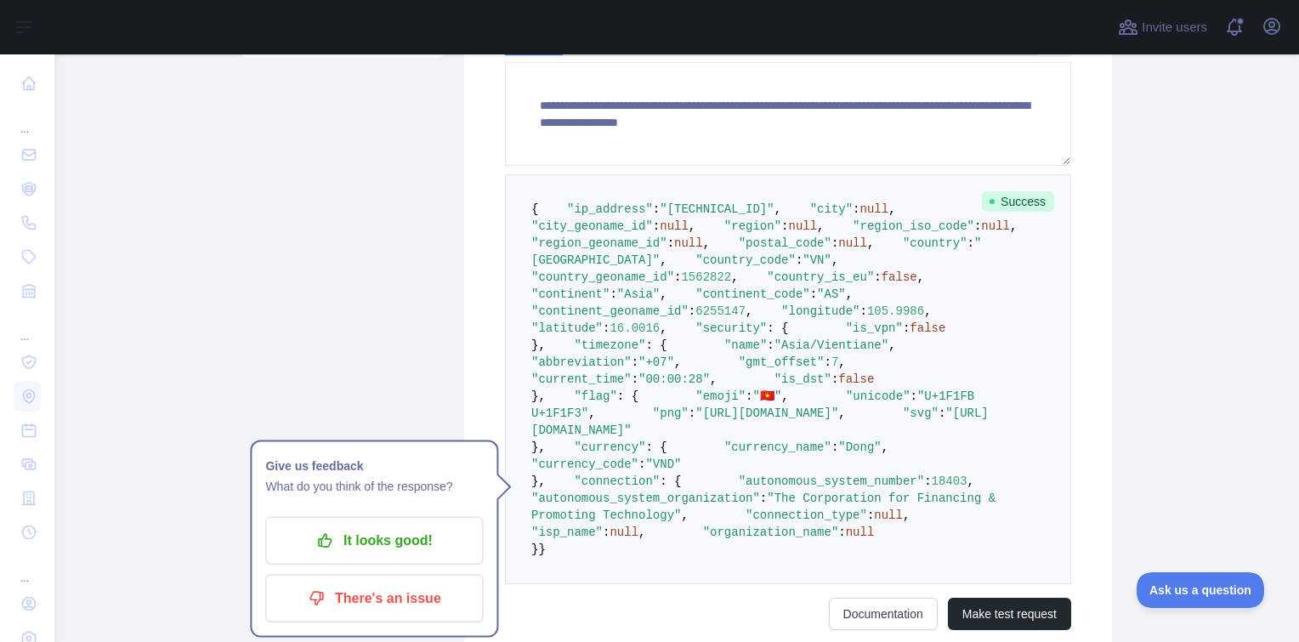
drag, startPoint x: 553, startPoint y: 344, endPoint x: 621, endPoint y: 345, distance: 68.0
click at [621, 267] on span ""country" : "Vietnam" ," at bounding box center [756, 251] width 450 height 31
drag, startPoint x: 621, startPoint y: 345, endPoint x: 648, endPoint y: 371, distance: 36.7
click at [648, 371] on pre "{ "ip_address" : "2405:4802:1ba0:bb60:38a1:1214:f248:acd8" , "city" : null , "c…" at bounding box center [788, 379] width 566 height 410
drag, startPoint x: 648, startPoint y: 371, endPoint x: 779, endPoint y: 382, distance: 131.4
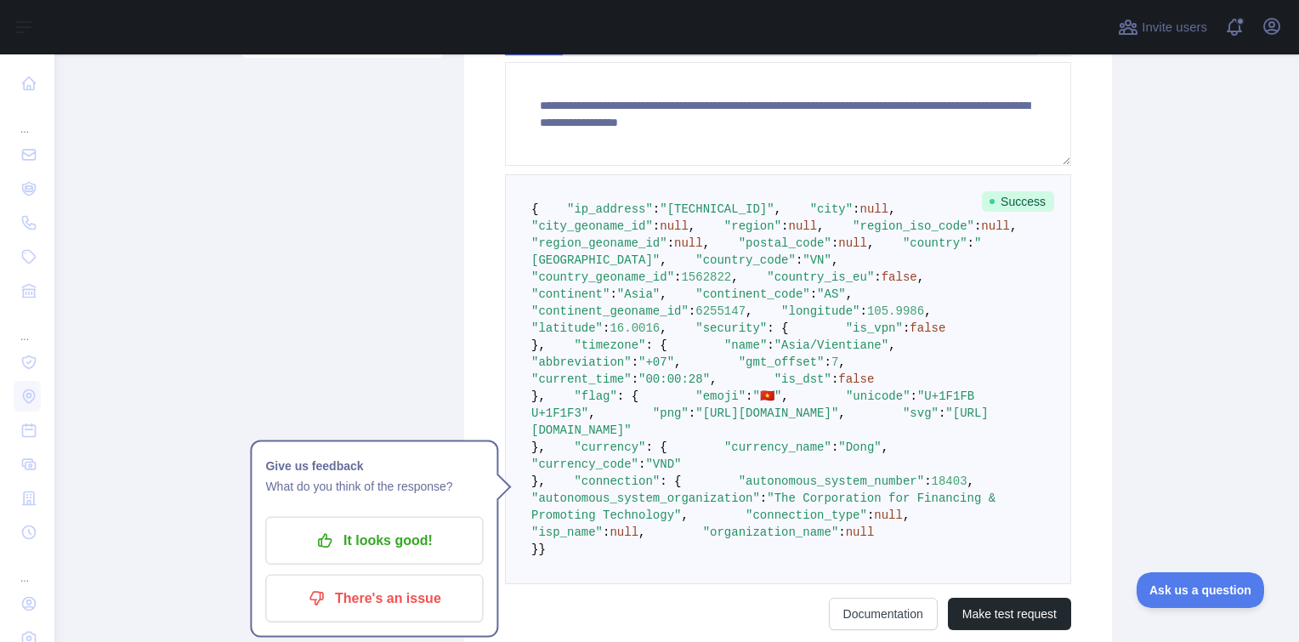
click at [779, 382] on pre "{ "ip_address" : "2405:4802:1ba0:bb60:38a1:1214:f248:acd8" , "city" : null , "c…" at bounding box center [788, 379] width 566 height 410
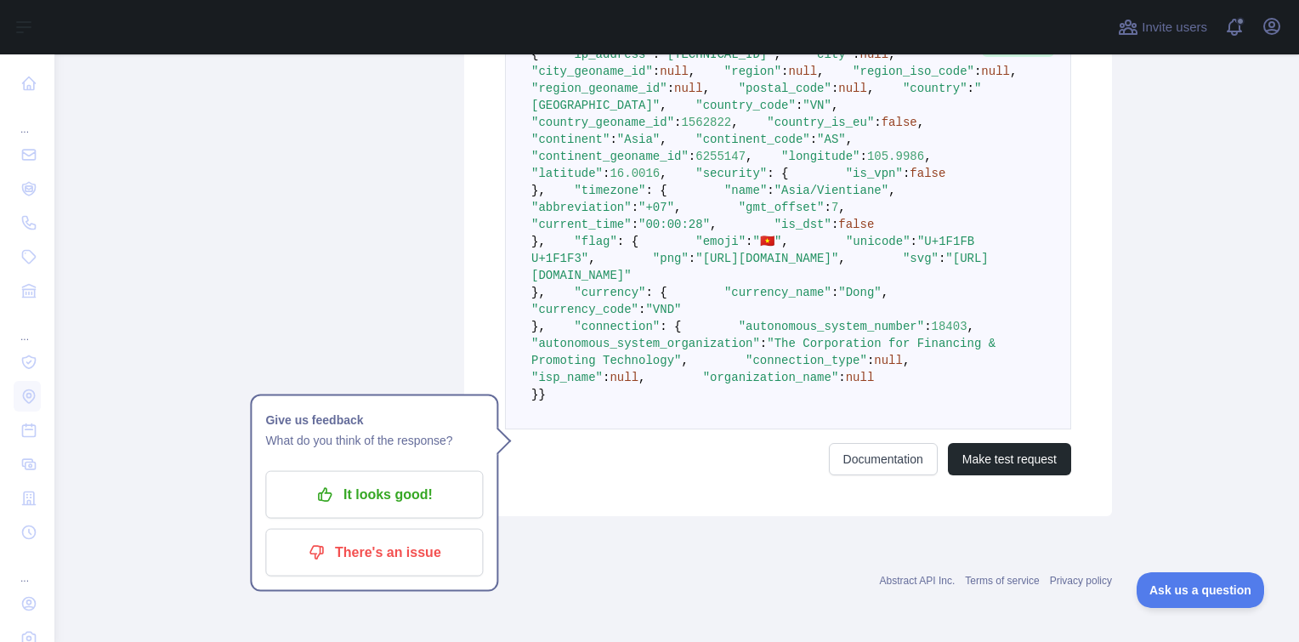
scroll to position [935, 0]
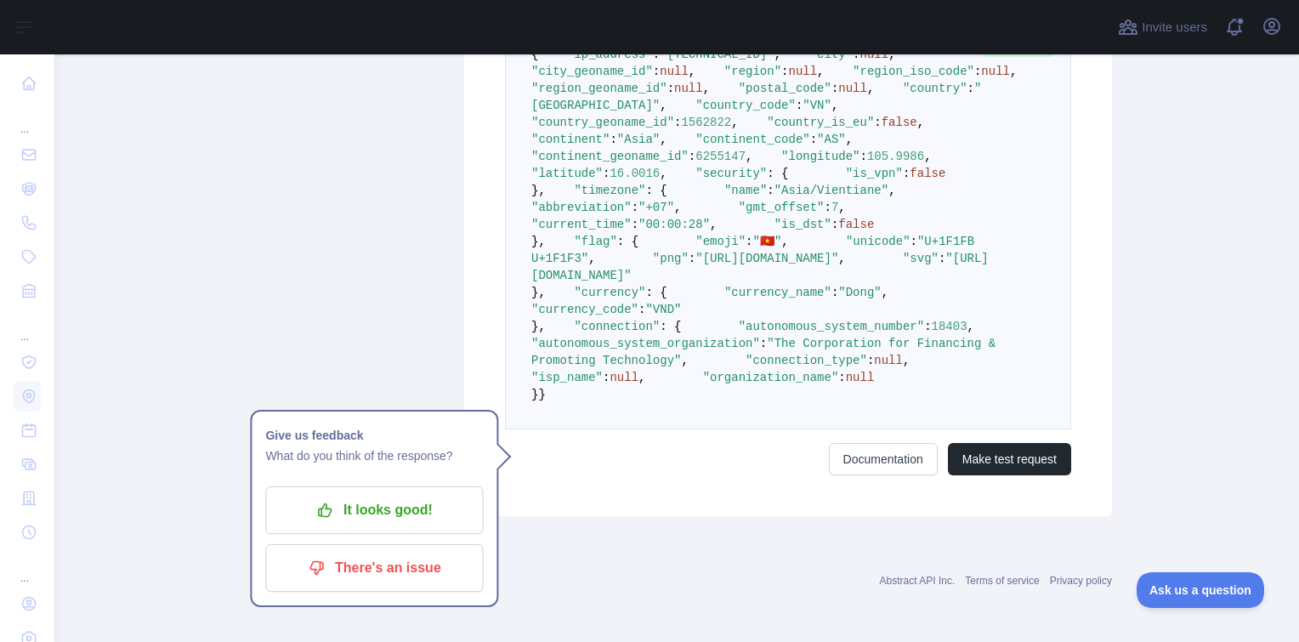
click at [1183, 256] on main "**********" at bounding box center [676, 347] width 1244 height 587
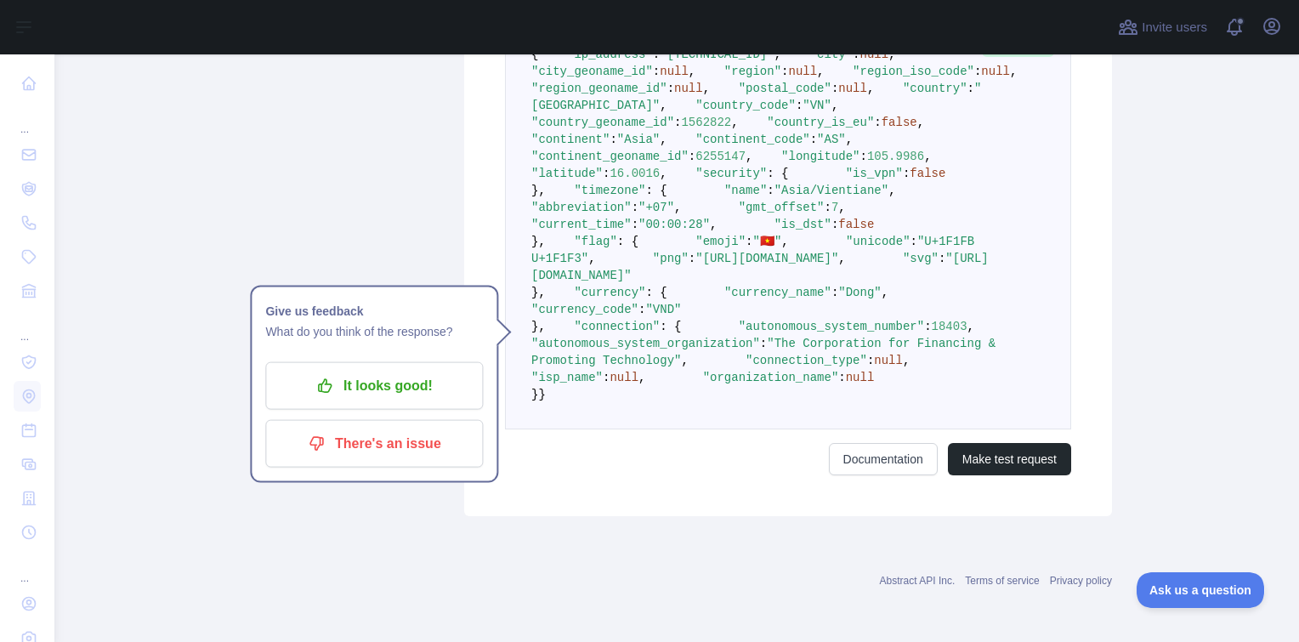
scroll to position [510, 0]
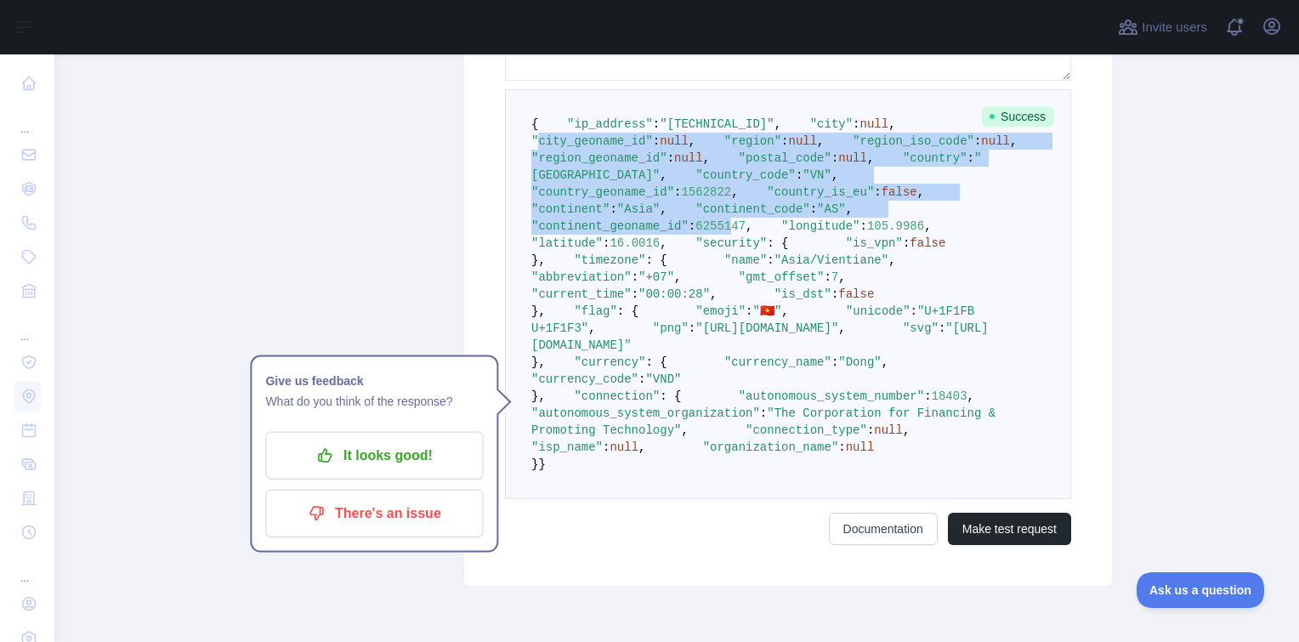
drag, startPoint x: 558, startPoint y: 172, endPoint x: 739, endPoint y: 356, distance: 259.0
click at [739, 356] on code "{ "ip_address" : "2405:4802:1ba0:bb60:38a1:1214:f248:acd8" , "city" : null , "c…" at bounding box center [788, 294] width 514 height 354
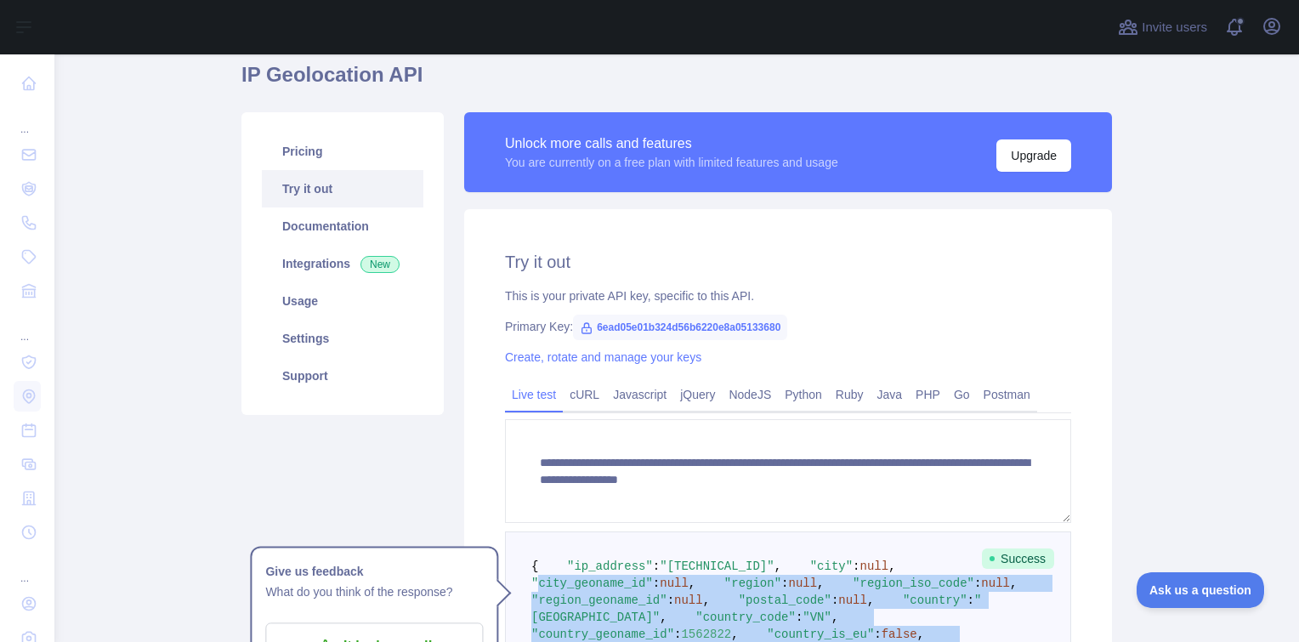
scroll to position [0, 0]
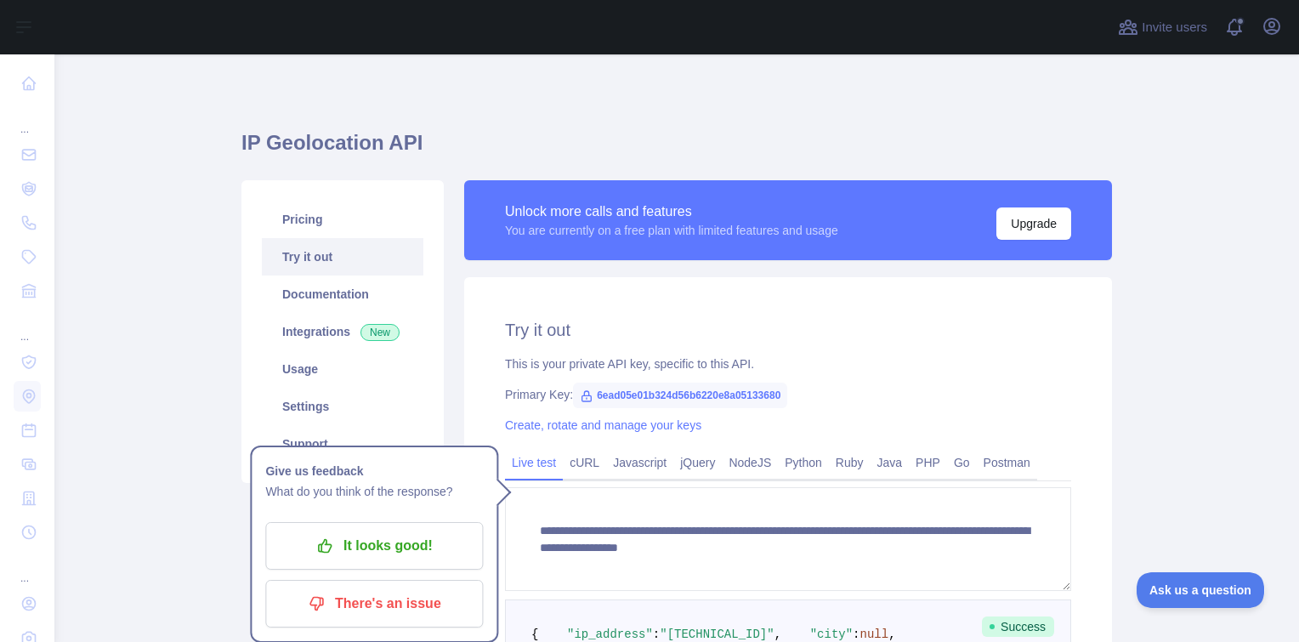
click at [309, 141] on h1 "IP Geolocation API" at bounding box center [676, 149] width 870 height 41
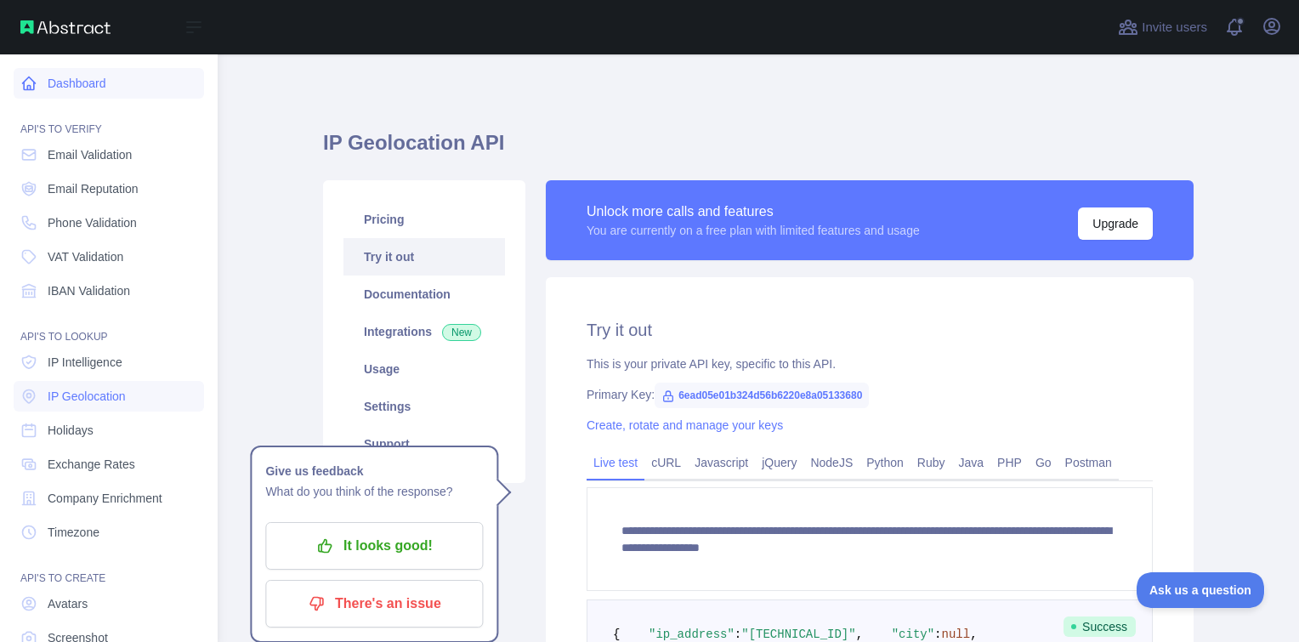
click at [98, 76] on link "Dashboard" at bounding box center [109, 83] width 190 height 31
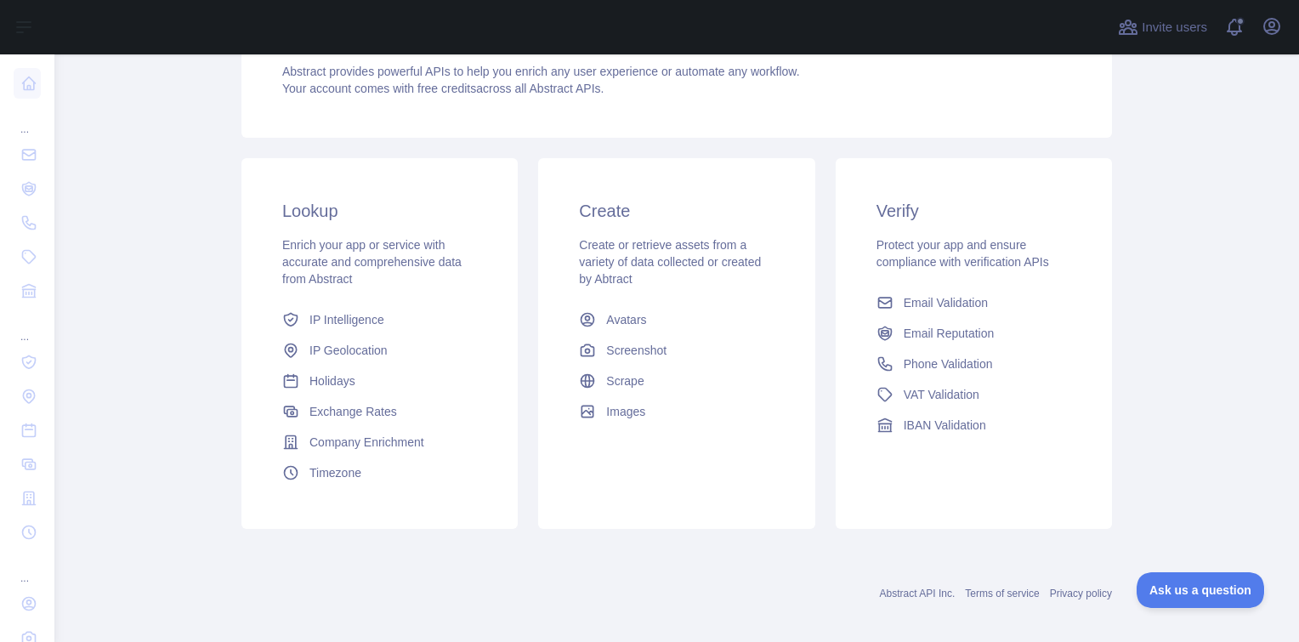
scroll to position [204, 0]
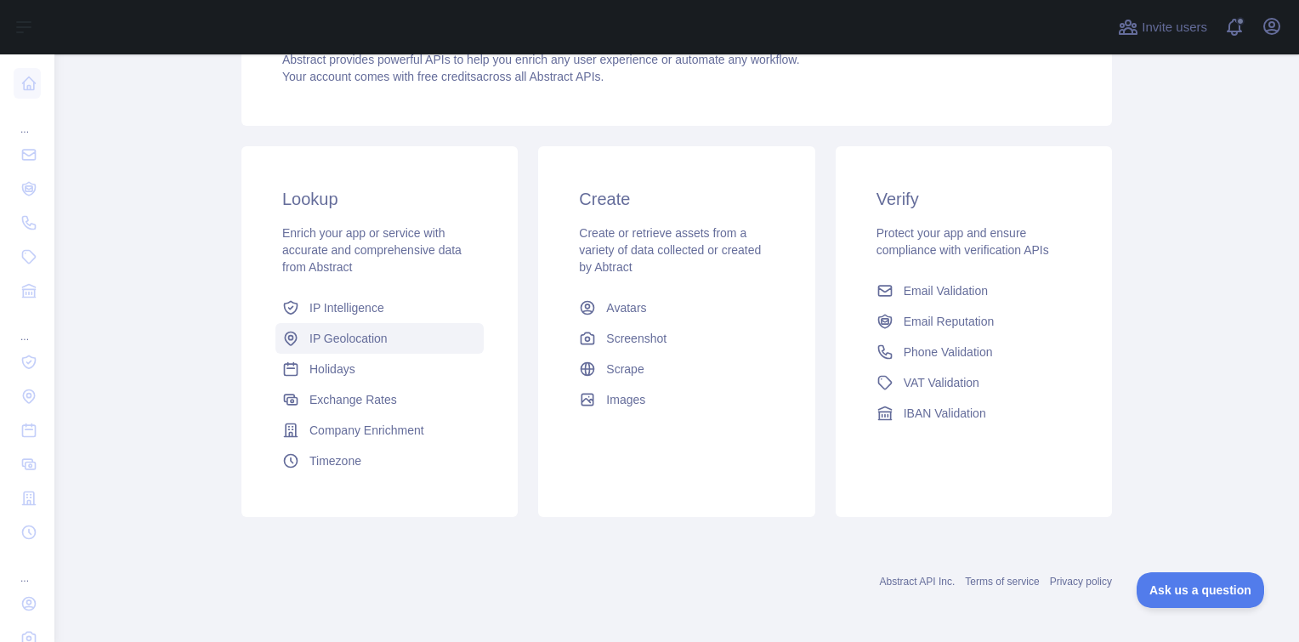
click at [338, 339] on span "IP Geolocation" at bounding box center [348, 338] width 78 height 17
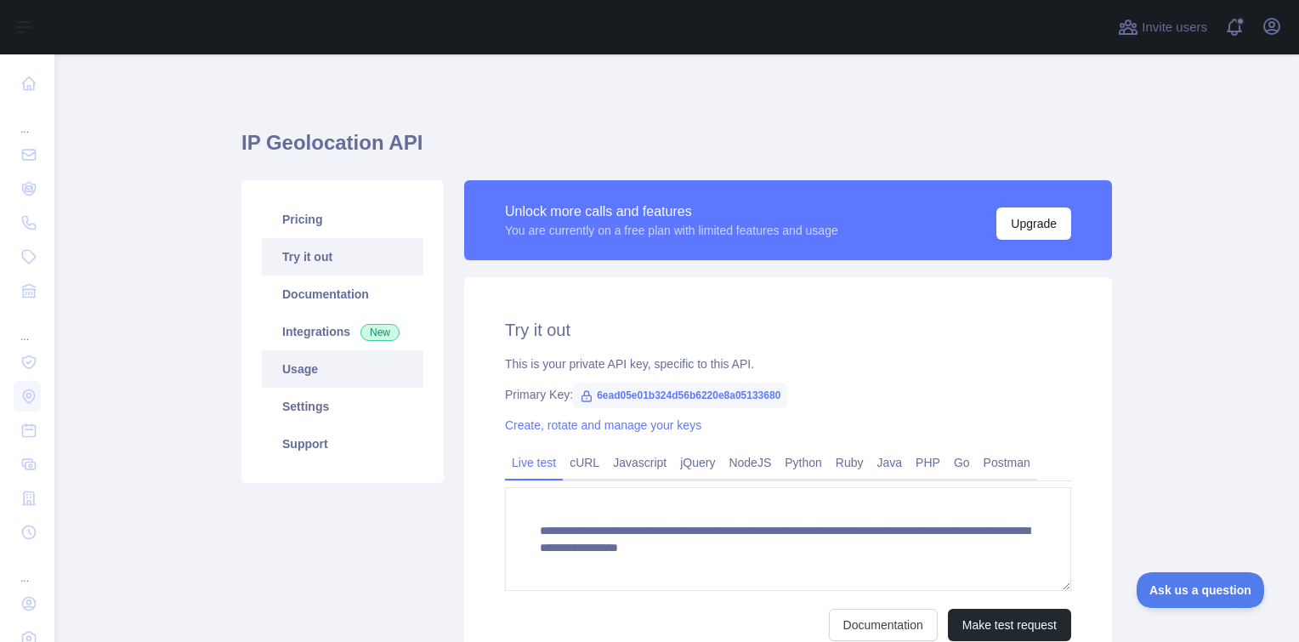
click at [320, 364] on link "Usage" at bounding box center [342, 368] width 161 height 37
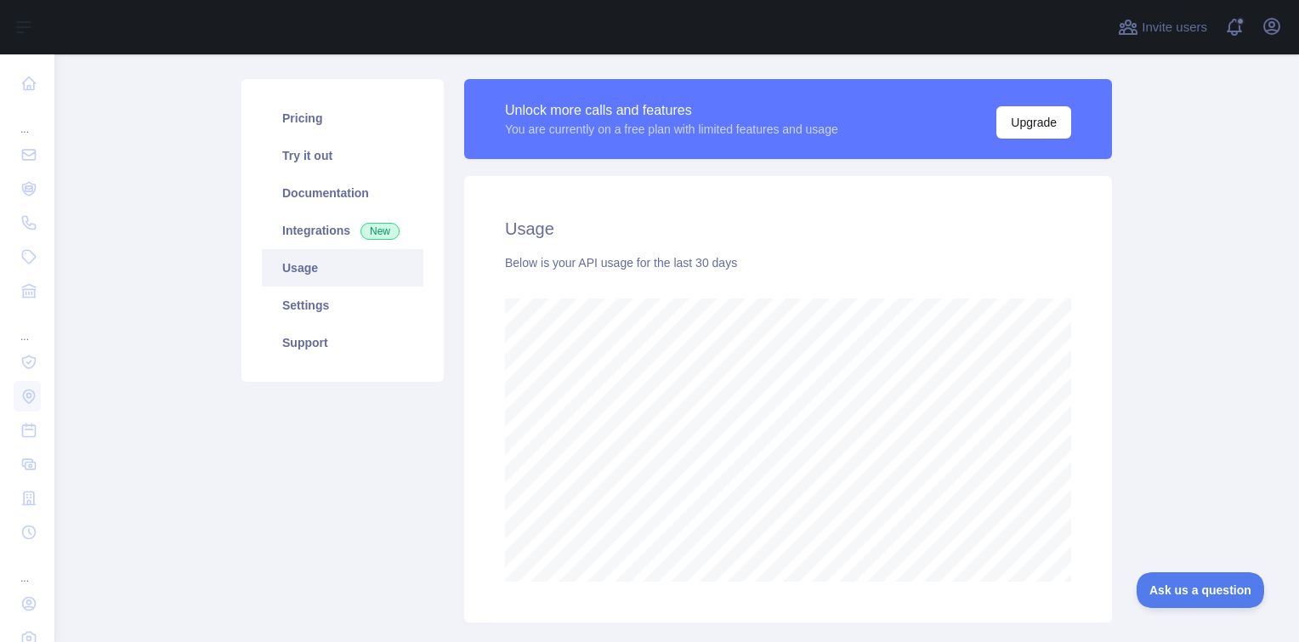
scroll to position [207, 0]
